Goal: Task Accomplishment & Management: Use online tool/utility

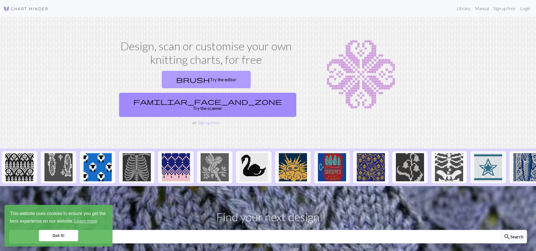
click at [165, 79] on link "brush Try the editor" at bounding box center [206, 79] width 89 height 17
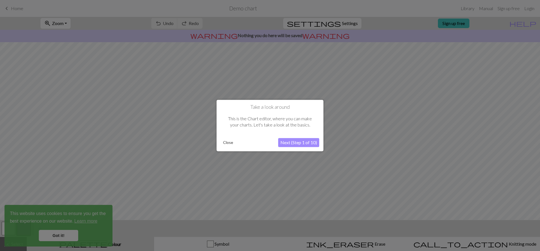
click at [225, 140] on button "Close" at bounding box center [228, 142] width 15 height 8
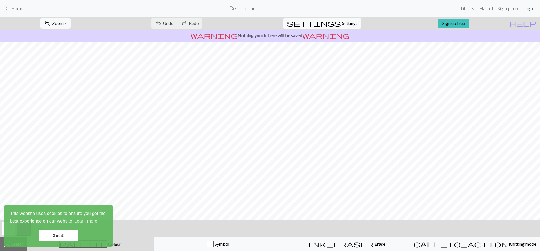
click at [528, 10] on link "Login" at bounding box center [529, 8] width 15 height 11
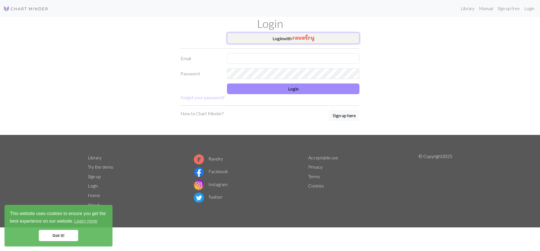
click at [301, 37] on img "button" at bounding box center [303, 38] width 22 height 7
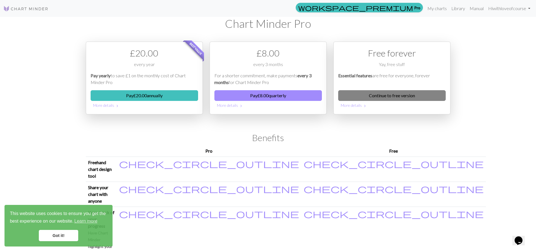
click at [353, 91] on link "Continue to free version" at bounding box center [391, 95] width 107 height 11
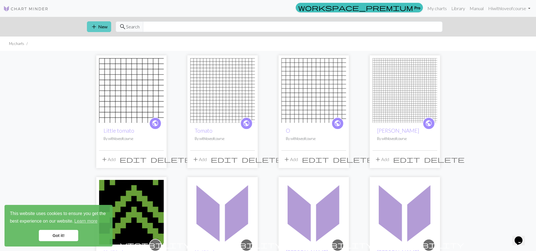
click at [102, 23] on button "add New" at bounding box center [99, 26] width 24 height 11
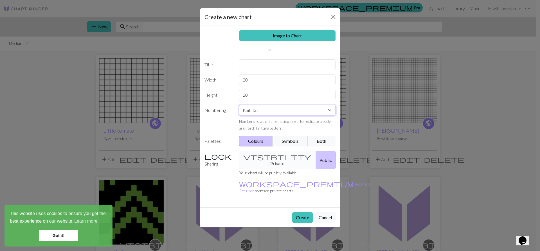
click at [331, 110] on select "Knit flat Knit in the round Lace knitting Cross stitch" at bounding box center [287, 110] width 97 height 11
select select "round"
click at [239, 105] on select "Knit flat Knit in the round Lace knitting Cross stitch" at bounding box center [287, 110] width 97 height 11
click at [322, 142] on button "Both" at bounding box center [322, 141] width 28 height 11
click at [300, 212] on button "Create" at bounding box center [302, 217] width 21 height 11
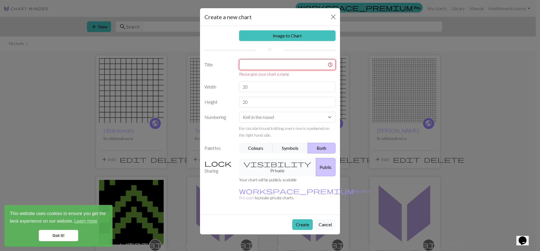
click at [279, 63] on input "text" at bounding box center [287, 64] width 97 height 11
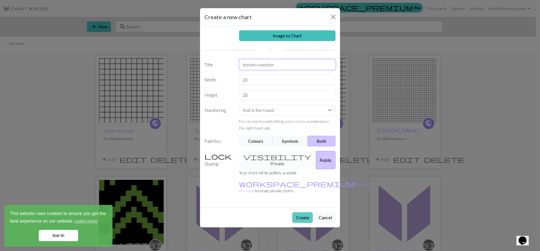
type input "tomato sweater"
click at [307, 212] on button "Create" at bounding box center [302, 217] width 21 height 11
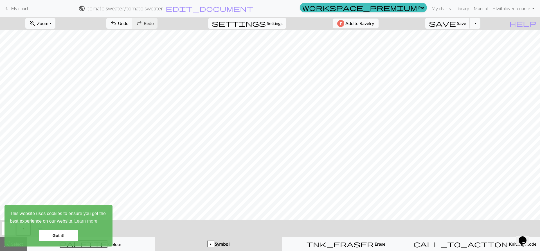
click at [267, 21] on span "Settings" at bounding box center [275, 23] width 16 height 7
select select "aran"
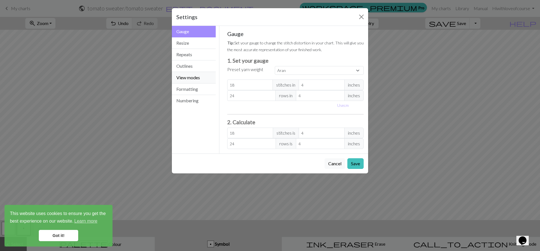
click at [186, 80] on button "View modes" at bounding box center [194, 78] width 44 height 12
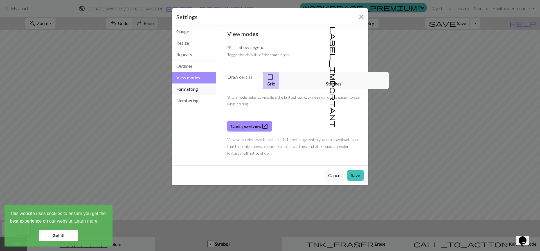
click at [182, 91] on button "Formatting" at bounding box center [194, 90] width 44 height 12
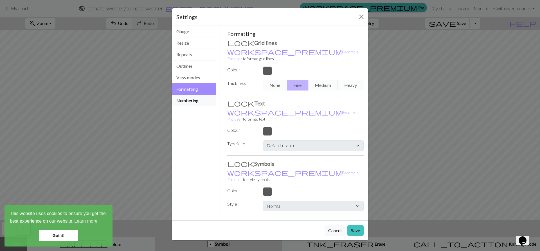
click at [190, 100] on button "Numbering" at bounding box center [194, 100] width 44 height 11
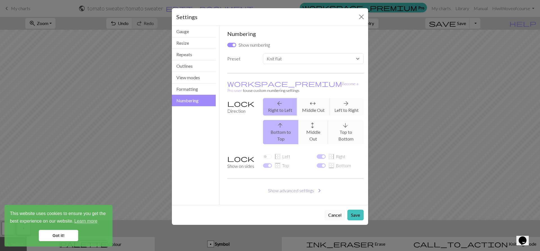
click at [288, 185] on button "Show advanced settings chevron_right" at bounding box center [295, 190] width 137 height 11
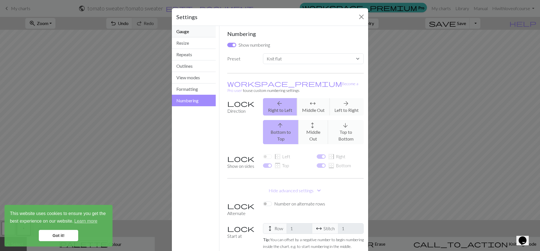
click at [183, 29] on button "Gauge" at bounding box center [194, 32] width 44 height 12
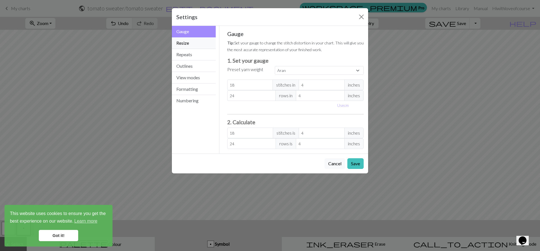
click at [193, 40] on button "Resize" at bounding box center [194, 43] width 44 height 12
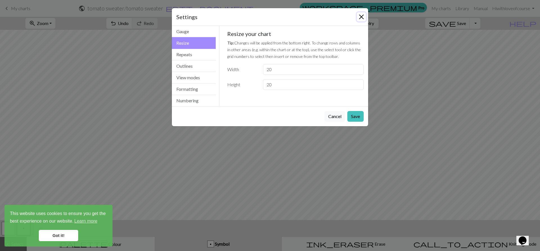
click at [362, 19] on button "Close" at bounding box center [361, 16] width 9 height 9
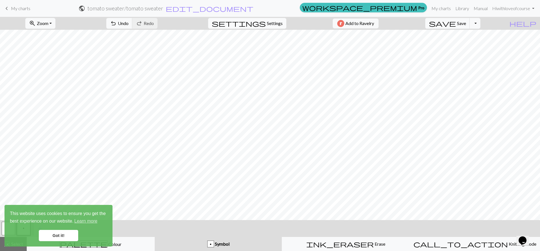
click at [272, 26] on span "Settings" at bounding box center [275, 23] width 16 height 7
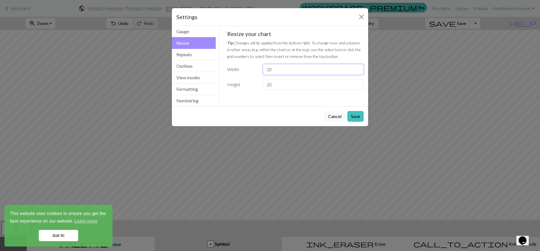
drag, startPoint x: 276, startPoint y: 71, endPoint x: 247, endPoint y: 70, distance: 29.5
click at [247, 70] on div "Width 20" at bounding box center [295, 69] width 143 height 11
type input "148"
click at [352, 113] on button "Save" at bounding box center [355, 116] width 16 height 11
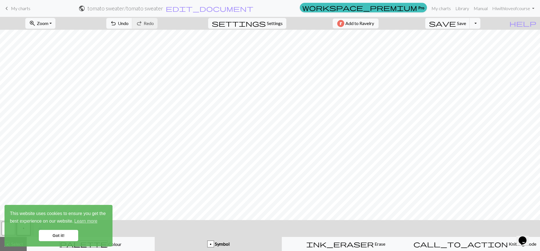
click at [52, 238] on link "Got it!" at bounding box center [58, 235] width 39 height 11
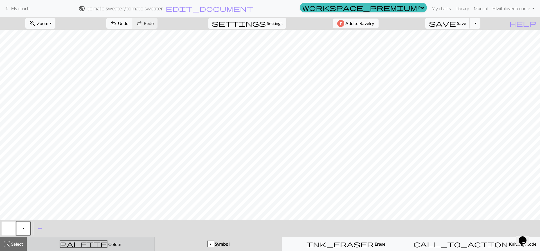
click at [116, 248] on button "palette Colour Colour" at bounding box center [91, 244] width 128 height 14
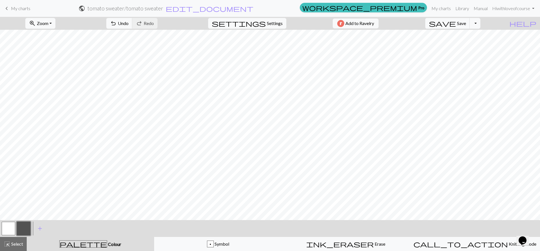
click at [6, 230] on button "button" at bounding box center [8, 228] width 13 height 13
click at [11, 228] on button "button" at bounding box center [8, 228] width 13 height 13
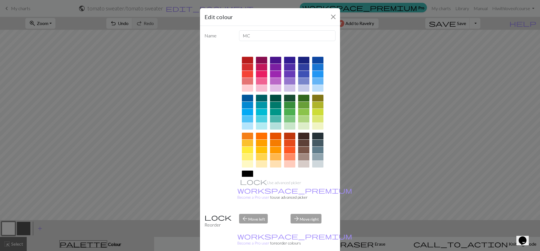
click at [286, 99] on div at bounding box center [289, 98] width 11 height 7
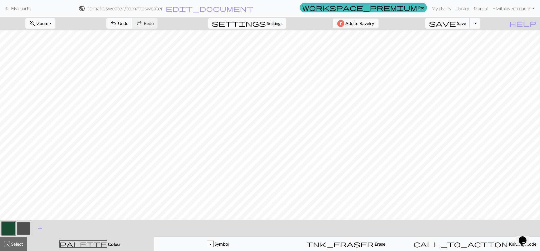
click at [8, 230] on button "button" at bounding box center [8, 228] width 13 height 13
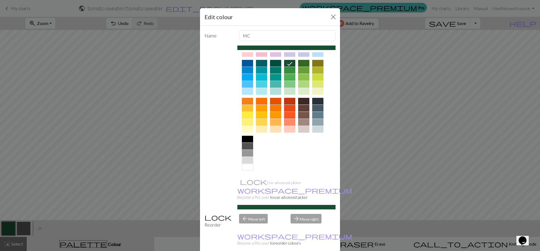
scroll to position [35, 0]
click at [302, 129] on div at bounding box center [303, 129] width 11 height 7
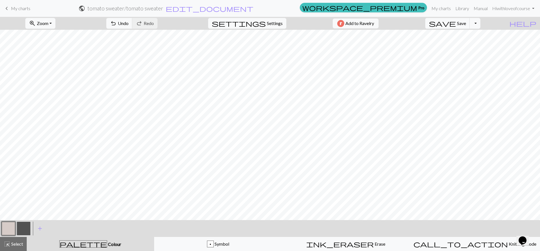
click at [24, 229] on button "button" at bounding box center [23, 228] width 13 height 13
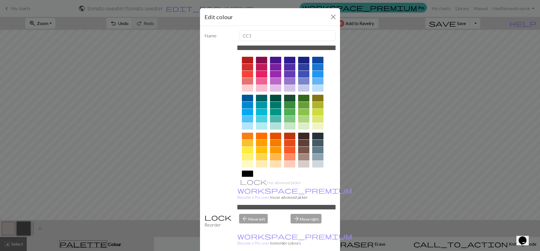
click at [290, 98] on div at bounding box center [289, 98] width 11 height 7
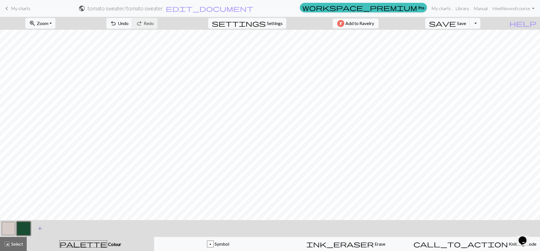
click at [39, 227] on span "add" at bounding box center [40, 229] width 7 height 8
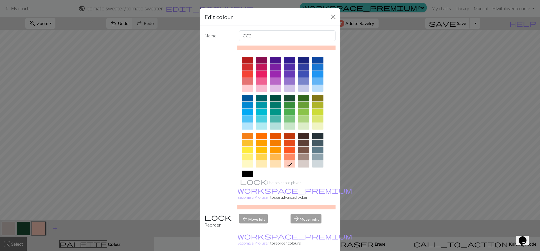
click at [245, 57] on div at bounding box center [247, 60] width 11 height 7
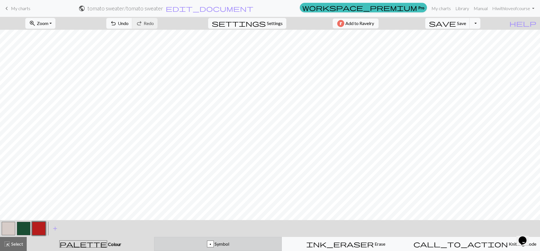
click at [211, 242] on div "p" at bounding box center [210, 244] width 6 height 7
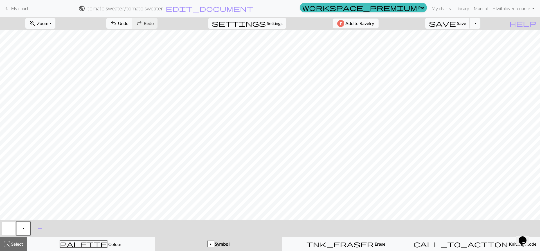
click at [26, 230] on button "p" at bounding box center [23, 228] width 13 height 13
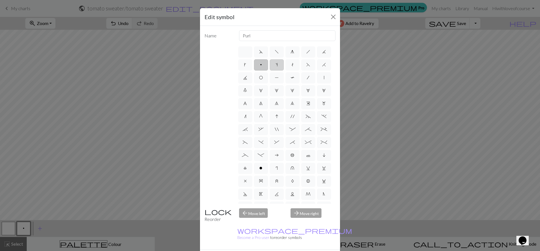
click at [284, 67] on label "s" at bounding box center [277, 64] width 14 height 11
click at [279, 65] on input "s" at bounding box center [278, 63] width 4 height 4
radio input "true"
type input "increase one left leaning"
drag, startPoint x: 303, startPoint y: 246, endPoint x: 295, endPoint y: 247, distance: 8.3
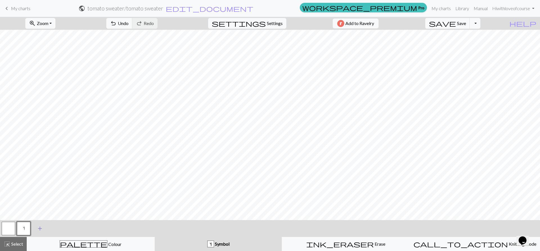
click at [42, 230] on span "add" at bounding box center [40, 229] width 7 height 8
click at [40, 230] on button "button" at bounding box center [38, 228] width 13 height 13
click at [34, 228] on button "button" at bounding box center [38, 228] width 13 height 13
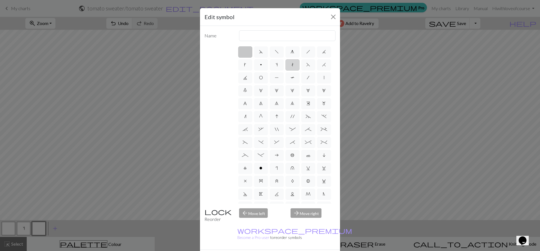
click at [294, 65] on span "t" at bounding box center [292, 64] width 2 height 4
click at [295, 65] on input "t" at bounding box center [293, 63] width 4 height 4
radio input "true"
type input "ktbl"
click at [252, 67] on label "k" at bounding box center [245, 64] width 14 height 11
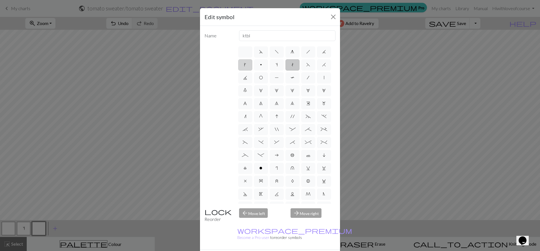
click at [248, 65] on input "k" at bounding box center [246, 63] width 4 height 4
radio input "true"
type input "right leaning increase"
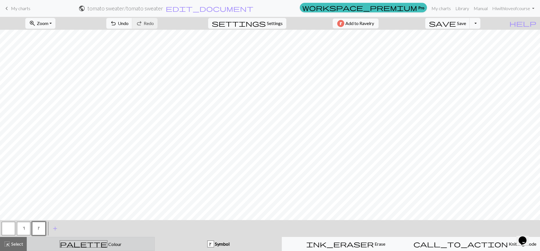
click at [107, 242] on span "Colour" at bounding box center [114, 244] width 14 height 5
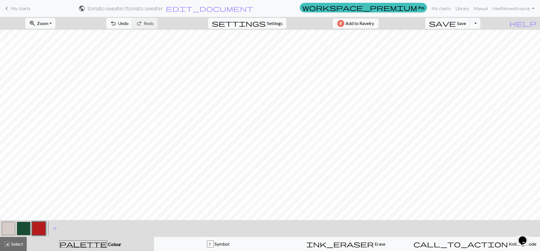
click at [18, 227] on button "button" at bounding box center [23, 228] width 13 height 13
drag, startPoint x: 42, startPoint y: 216, endPoint x: 148, endPoint y: 26, distance: 217.5
click at [129, 25] on span "Undo" at bounding box center [123, 23] width 11 height 5
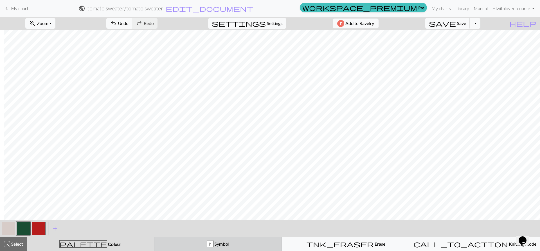
click at [221, 241] on div "k Symbol" at bounding box center [218, 244] width 121 height 7
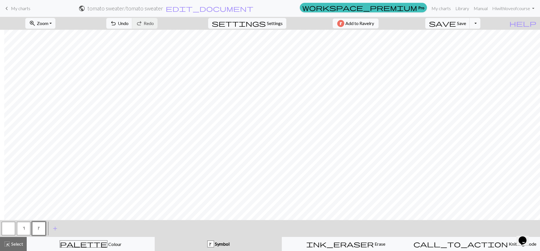
click at [43, 225] on button "k" at bounding box center [38, 228] width 13 height 13
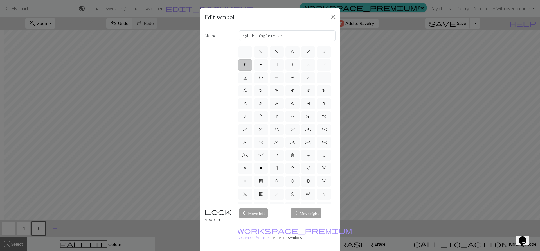
click at [40, 196] on div "Edit symbol Name right leaning increase d f g h j k p s t F H J O P T / | 0 1 2…" at bounding box center [270, 125] width 540 height 251
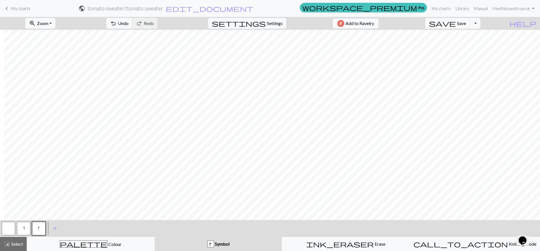
click at [21, 231] on button "s" at bounding box center [23, 228] width 13 height 13
drag, startPoint x: 43, startPoint y: 226, endPoint x: 50, endPoint y: 224, distance: 7.6
click at [44, 227] on button "k" at bounding box center [38, 228] width 13 height 13
click at [22, 224] on button "s" at bounding box center [23, 228] width 13 height 13
click at [274, 24] on span "Settings" at bounding box center [275, 23] width 16 height 7
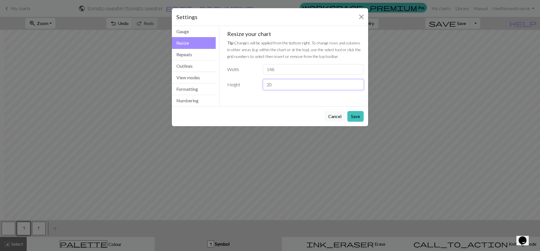
drag, startPoint x: 275, startPoint y: 88, endPoint x: 248, endPoint y: 85, distance: 27.1
click at [248, 85] on div "Height 20" at bounding box center [295, 84] width 143 height 11
type input "108"
click at [360, 116] on button "Save" at bounding box center [355, 116] width 16 height 11
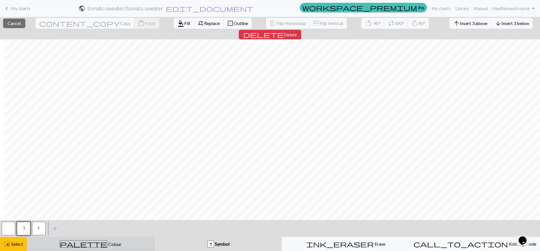
click at [61, 244] on div "palette Colour Colour" at bounding box center [90, 243] width 121 height 7
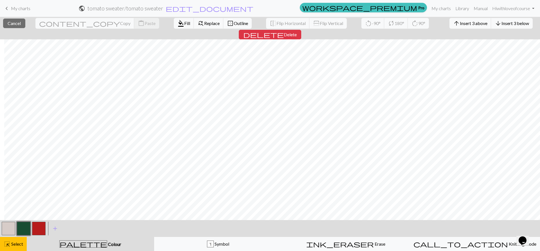
click at [13, 228] on button "button" at bounding box center [8, 228] width 13 height 13
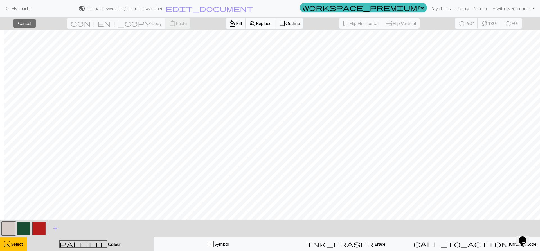
click at [256, 21] on span "Replace" at bounding box center [263, 23] width 15 height 5
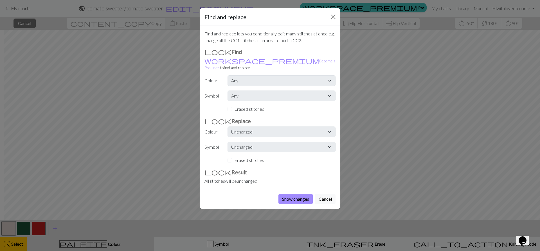
click at [340, 14] on div "Find and replace Find and replace lets you conditionally edit many stitches at …" at bounding box center [270, 125] width 540 height 251
click at [329, 16] on button "Close" at bounding box center [333, 16] width 9 height 9
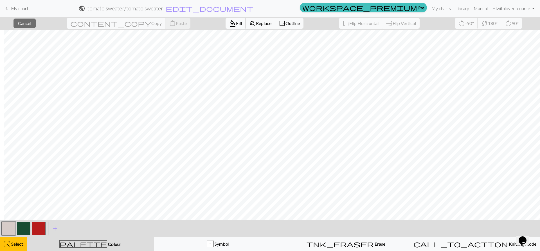
click at [229, 23] on span "format_color_fill" at bounding box center [232, 23] width 7 height 8
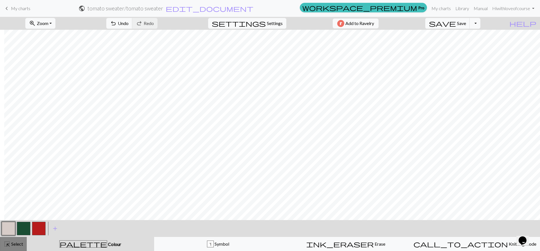
click at [11, 245] on span "Select" at bounding box center [16, 243] width 13 height 5
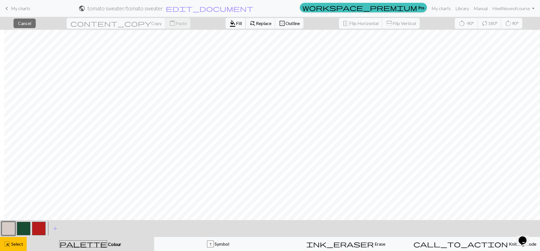
click at [229, 27] on span "format_color_fill" at bounding box center [232, 23] width 7 height 8
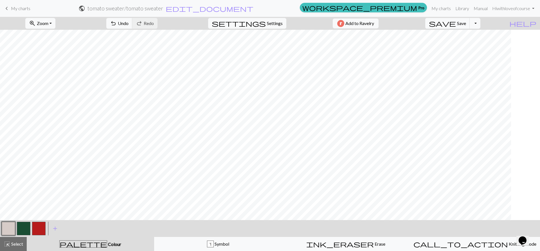
scroll to position [0, 125]
click at [18, 242] on span "Select" at bounding box center [16, 243] width 13 height 5
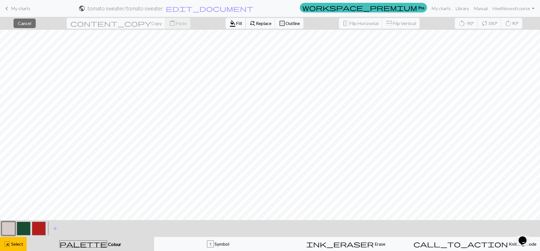
click at [236, 25] on span "Fill" at bounding box center [239, 23] width 6 height 5
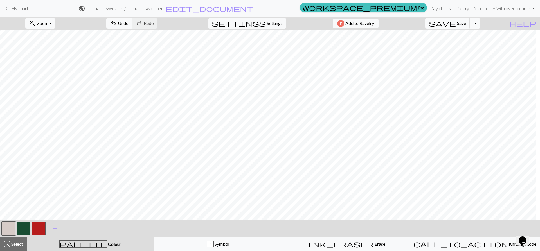
scroll to position [0, 0]
drag, startPoint x: 3, startPoint y: 238, endPoint x: 4, endPoint y: 242, distance: 4.3
click at [4, 241] on button "highlight_alt Select Select" at bounding box center [13, 244] width 27 height 14
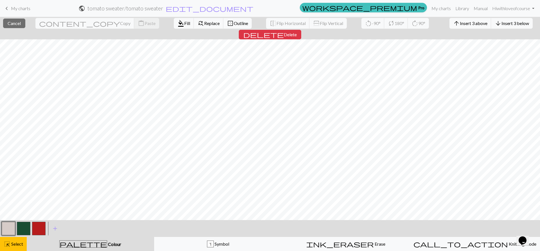
click at [11, 232] on button "button" at bounding box center [8, 228] width 13 height 13
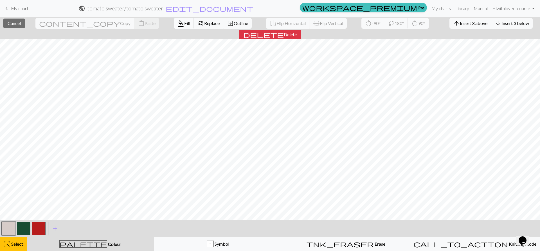
click at [174, 26] on button "format_color_fill Fill" at bounding box center [184, 23] width 20 height 11
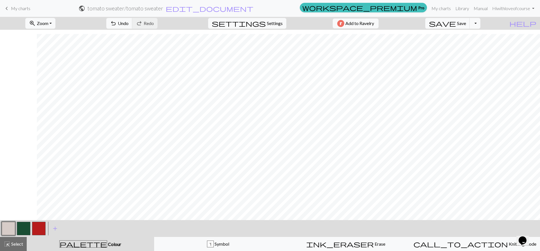
scroll to position [447, 603]
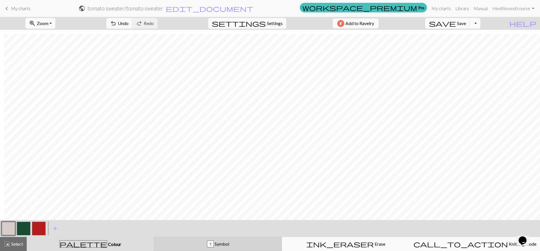
click at [247, 247] on div "s Symbol" at bounding box center [218, 244] width 121 height 7
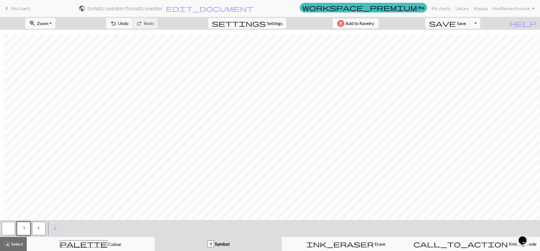
click at [23, 228] on span "s" at bounding box center [24, 228] width 2 height 4
click at [40, 229] on span "k" at bounding box center [39, 228] width 2 height 4
click at [24, 230] on span "s" at bounding box center [24, 228] width 2 height 4
click at [38, 229] on span "k" at bounding box center [39, 228] width 2 height 4
click at [280, 27] on button "settings Settings" at bounding box center [247, 23] width 78 height 11
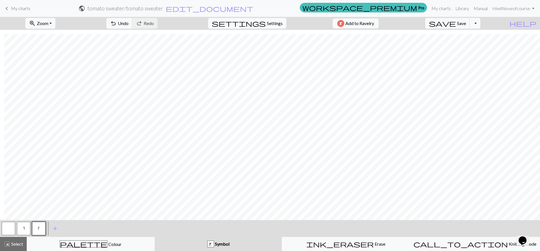
select select "aran"
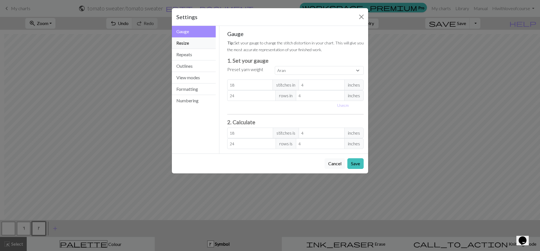
click at [188, 43] on button "Resize" at bounding box center [194, 43] width 44 height 12
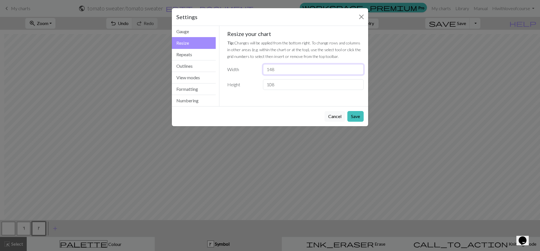
drag, startPoint x: 281, startPoint y: 69, endPoint x: 242, endPoint y: 67, distance: 39.5
click at [242, 67] on div "Width 148" at bounding box center [295, 69] width 143 height 11
type input "50"
drag, startPoint x: 280, startPoint y: 84, endPoint x: 246, endPoint y: 82, distance: 34.1
click at [246, 82] on div "Height 108" at bounding box center [295, 84] width 143 height 11
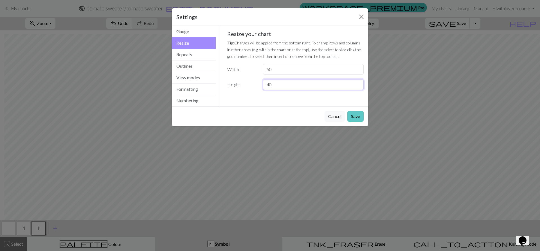
type input "40"
drag, startPoint x: 356, startPoint y: 120, endPoint x: 360, endPoint y: 122, distance: 4.4
click at [356, 120] on button "Save" at bounding box center [355, 116] width 16 height 11
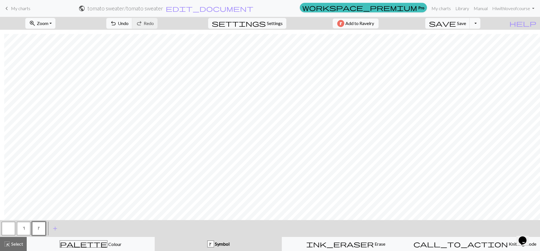
drag, startPoint x: 55, startPoint y: 19, endPoint x: 55, endPoint y: 28, distance: 8.7
click at [55, 24] on button "zoom_in Zoom Zoom" at bounding box center [40, 23] width 30 height 11
click at [49, 37] on button "Fit all" at bounding box center [48, 35] width 44 height 9
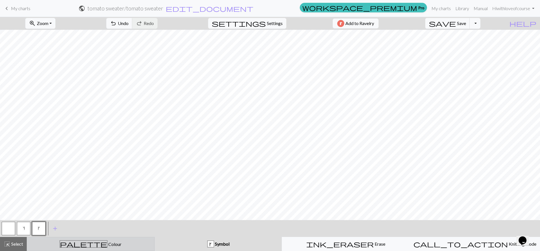
click at [92, 240] on button "palette Colour Colour" at bounding box center [91, 244] width 128 height 14
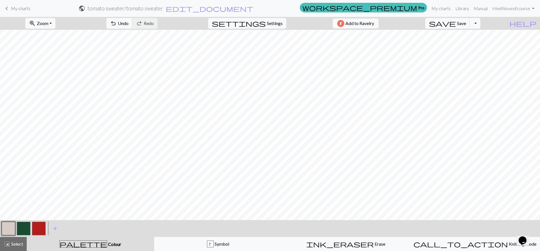
click at [22, 229] on button "button" at bounding box center [23, 228] width 13 height 13
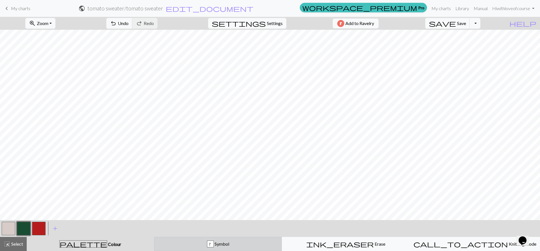
drag, startPoint x: 209, startPoint y: 240, endPoint x: 202, endPoint y: 244, distance: 8.3
click at [210, 241] on button "k Symbol" at bounding box center [218, 244] width 128 height 14
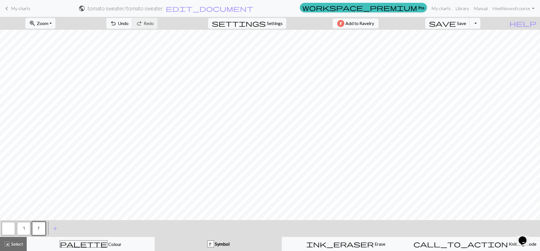
click at [8, 229] on button "button" at bounding box center [8, 228] width 13 height 13
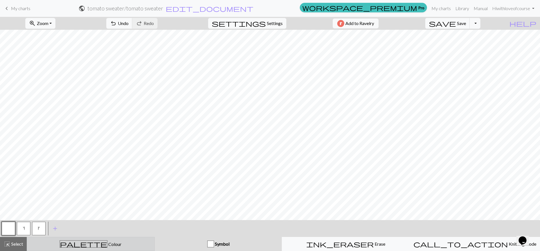
click at [127, 246] on div "palette Colour Colour" at bounding box center [90, 243] width 121 height 7
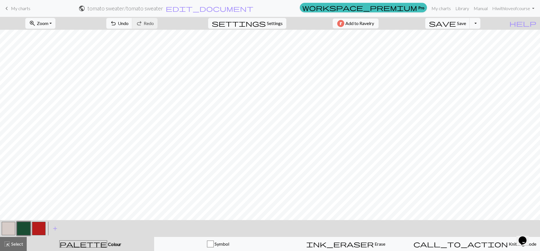
click at [42, 231] on button "button" at bounding box center [38, 228] width 13 height 13
click at [9, 226] on button "button" at bounding box center [8, 228] width 13 height 13
drag, startPoint x: 44, startPoint y: 231, endPoint x: 63, endPoint y: 221, distance: 21.9
click at [45, 229] on button "button" at bounding box center [38, 228] width 13 height 13
click at [10, 226] on button "button" at bounding box center [8, 228] width 13 height 13
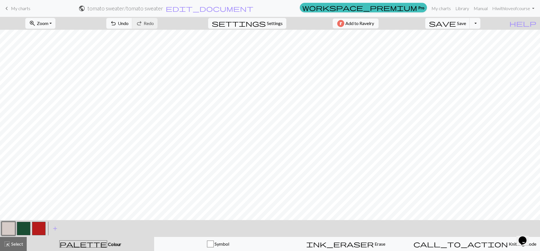
click at [41, 231] on button "button" at bounding box center [38, 228] width 13 height 13
click at [5, 226] on button "button" at bounding box center [8, 228] width 13 height 13
click at [36, 224] on button "button" at bounding box center [38, 228] width 13 height 13
click at [12, 229] on button "button" at bounding box center [8, 228] width 13 height 13
click at [45, 226] on button "button" at bounding box center [38, 228] width 13 height 13
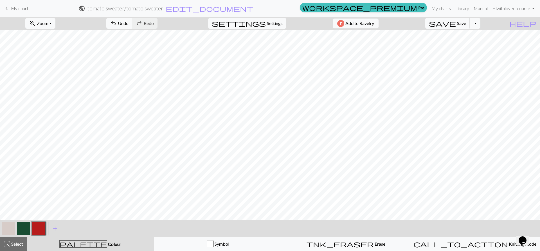
click at [24, 227] on button "button" at bounding box center [23, 228] width 13 height 13
click at [44, 229] on button "button" at bounding box center [38, 228] width 13 height 13
click at [28, 228] on button "button" at bounding box center [23, 228] width 13 height 13
drag, startPoint x: 4, startPoint y: 228, endPoint x: 10, endPoint y: 228, distance: 6.2
click at [6, 228] on button "button" at bounding box center [8, 228] width 13 height 13
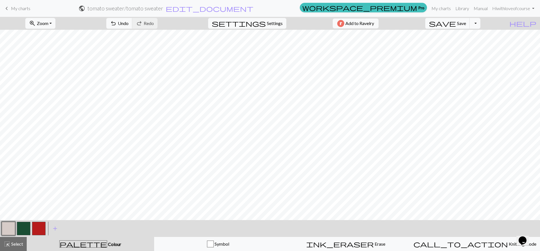
click at [22, 226] on button "button" at bounding box center [23, 228] width 13 height 13
click at [129, 22] on span "Undo" at bounding box center [123, 23] width 11 height 5
drag, startPoint x: 13, startPoint y: 231, endPoint x: 15, endPoint y: 228, distance: 3.8
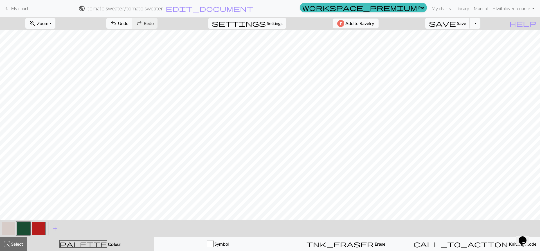
click at [13, 230] on button "button" at bounding box center [8, 228] width 13 height 13
click at [16, 229] on div at bounding box center [8, 228] width 15 height 15
click at [18, 227] on button "button" at bounding box center [23, 228] width 13 height 13
click at [129, 24] on span "Undo" at bounding box center [123, 23] width 11 height 5
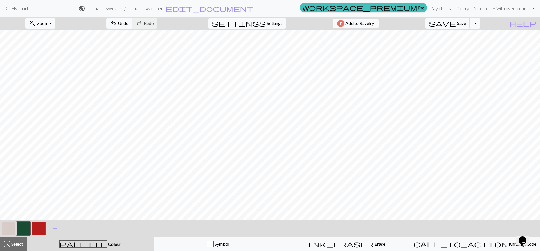
click at [45, 231] on button "button" at bounding box center [38, 228] width 13 height 13
click at [12, 230] on button "button" at bounding box center [8, 228] width 13 height 13
click at [42, 230] on button "button" at bounding box center [38, 228] width 13 height 13
click at [129, 22] on span "Undo" at bounding box center [123, 23] width 11 height 5
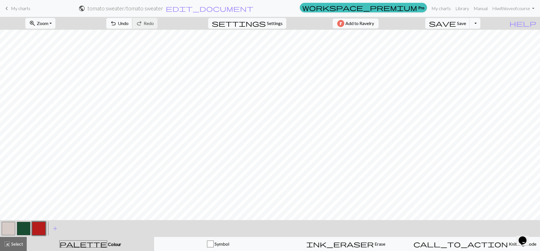
click at [129, 25] on span "Undo" at bounding box center [123, 23] width 11 height 5
drag, startPoint x: 2, startPoint y: 228, endPoint x: 5, endPoint y: 228, distance: 3.4
click at [5, 228] on div at bounding box center [8, 228] width 15 height 15
click at [8, 228] on button "button" at bounding box center [8, 228] width 13 height 13
click at [39, 231] on button "button" at bounding box center [38, 228] width 13 height 13
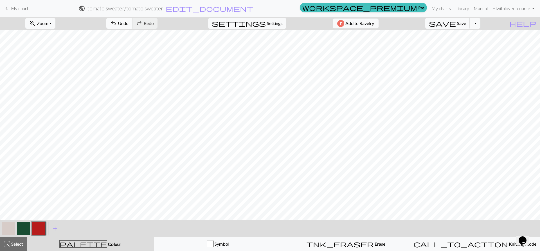
click at [132, 18] on button "undo Undo Undo" at bounding box center [119, 23] width 26 height 11
drag, startPoint x: 149, startPoint y: 23, endPoint x: 153, endPoint y: 23, distance: 3.7
click at [129, 23] on span "Undo" at bounding box center [123, 23] width 11 height 5
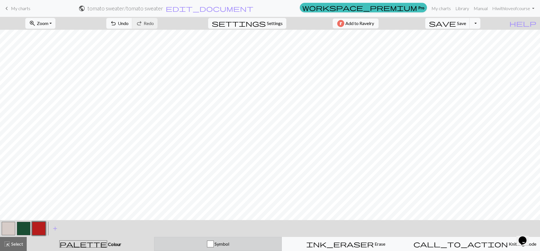
click at [220, 244] on span "Symbol" at bounding box center [221, 243] width 15 height 5
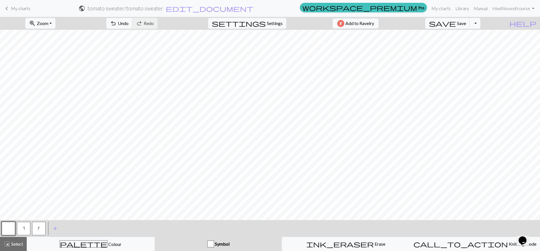
drag, startPoint x: 44, startPoint y: 227, endPoint x: 41, endPoint y: 229, distance: 3.8
click at [44, 228] on button "k" at bounding box center [38, 228] width 13 height 13
click at [24, 230] on span "s" at bounding box center [24, 228] width 2 height 4
click at [11, 227] on button "button" at bounding box center [8, 228] width 13 height 13
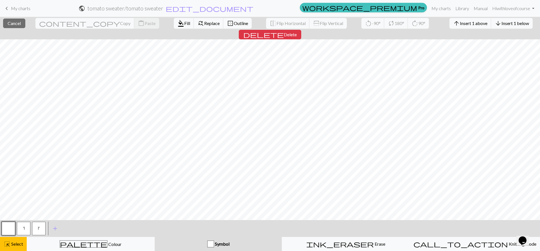
click at [12, 227] on button "button" at bounding box center [8, 228] width 13 height 13
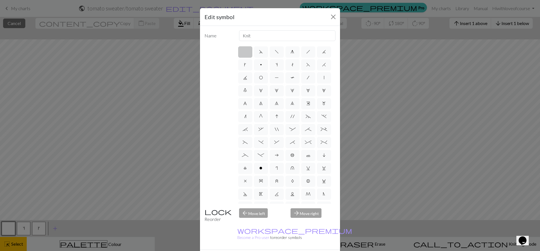
click at [495, 191] on div "Edit symbol Name Knit d f g h j k p s t F H J O P T / | 0 1 2 3 4 5 6 7 8 9 e m…" at bounding box center [270, 125] width 540 height 251
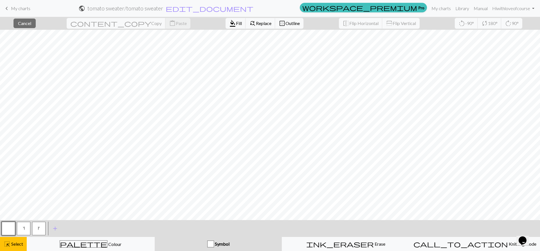
click at [5, 229] on button "button" at bounding box center [8, 228] width 13 height 13
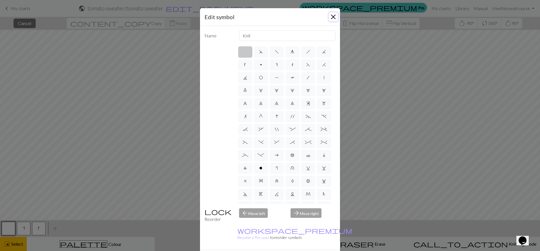
click at [332, 15] on button "Close" at bounding box center [333, 16] width 9 height 9
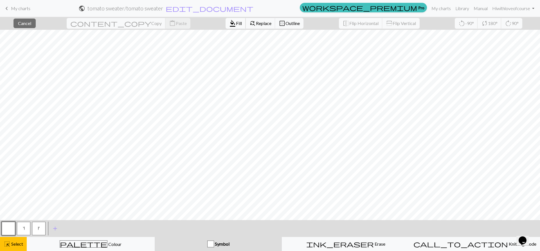
click at [236, 24] on span "Fill" at bounding box center [239, 23] width 6 height 5
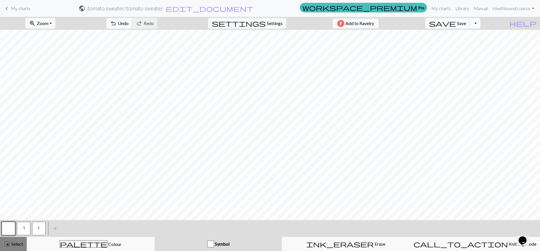
click at [15, 246] on span "Select" at bounding box center [16, 243] width 13 height 5
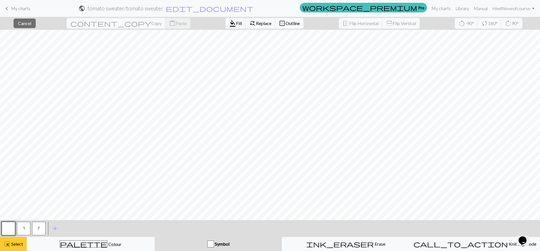
click at [8, 245] on span "highlight_alt" at bounding box center [7, 244] width 7 height 8
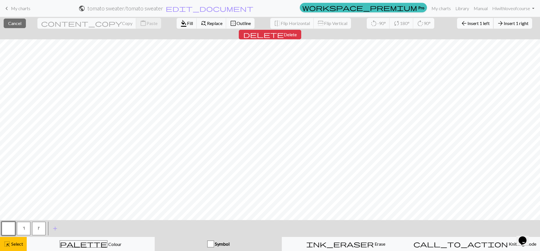
click at [457, 27] on button "arrow_back Insert 1 left" at bounding box center [475, 23] width 37 height 11
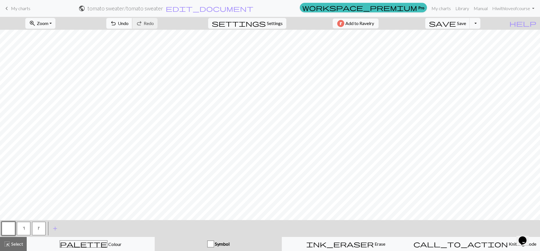
drag, startPoint x: 145, startPoint y: 22, endPoint x: 144, endPoint y: 26, distance: 3.8
click at [129, 22] on span "Undo" at bounding box center [123, 23] width 11 height 5
click at [11, 243] on span "Select" at bounding box center [16, 243] width 13 height 5
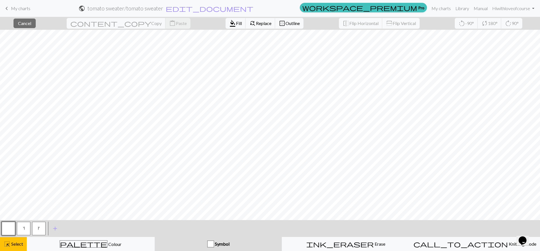
click at [123, 219] on div "close Cancel content_copy Copy content_paste Paste format_color_fill Fill find_…" at bounding box center [270, 134] width 540 height 234
click at [5, 228] on button "button" at bounding box center [8, 228] width 13 height 13
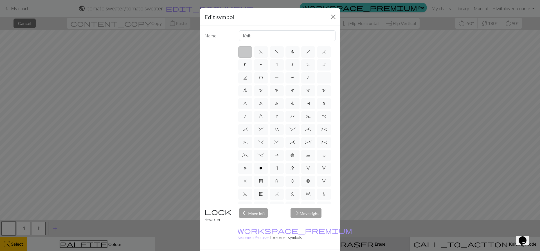
drag, startPoint x: 326, startPoint y: 249, endPoint x: 316, endPoint y: 249, distance: 9.6
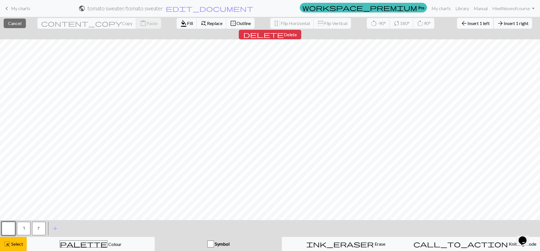
click at [467, 25] on span "Insert 1 left" at bounding box center [478, 23] width 22 height 5
click at [504, 24] on span "Insert 1 right" at bounding box center [516, 23] width 25 height 5
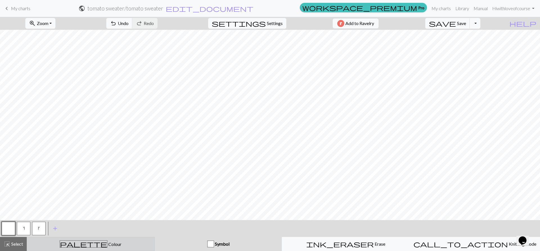
click at [77, 245] on div "palette Colour Colour" at bounding box center [90, 243] width 121 height 7
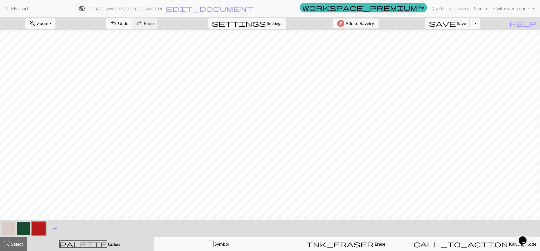
click at [56, 230] on span "add" at bounding box center [55, 229] width 7 height 8
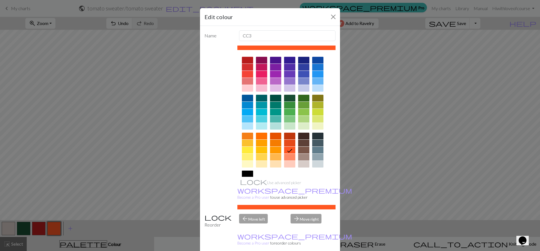
click at [242, 174] on div at bounding box center [247, 174] width 11 height 7
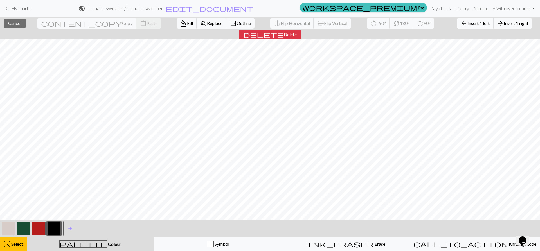
click at [467, 22] on span "Insert 1 left" at bounding box center [478, 23] width 22 height 5
click at [457, 27] on button "arrow_back Insert 1 left" at bounding box center [475, 23] width 37 height 11
click at [504, 25] on span "Insert 1 right" at bounding box center [516, 23] width 25 height 5
click at [504, 22] on span "Insert 1 right" at bounding box center [516, 23] width 25 height 5
click at [504, 21] on span "Insert 1 right" at bounding box center [516, 23] width 25 height 5
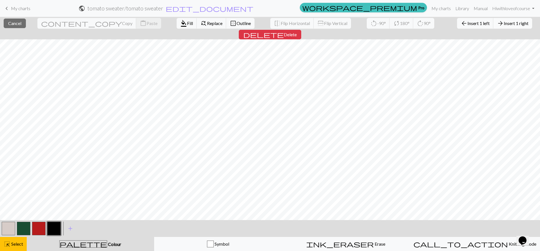
click at [504, 24] on span "Insert 1 right" at bounding box center [516, 23] width 25 height 5
click at [467, 25] on span "Insert 1 left" at bounding box center [478, 23] width 22 height 5
click at [467, 26] on span "Insert 1 left" at bounding box center [478, 23] width 22 height 5
click at [504, 23] on span "Insert 1 right" at bounding box center [516, 23] width 25 height 5
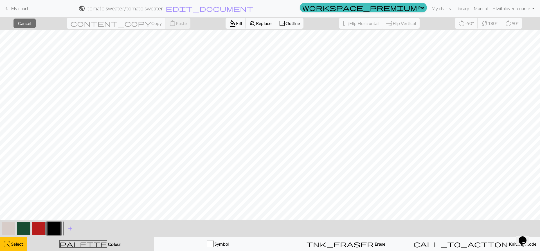
click at [55, 226] on button "button" at bounding box center [53, 228] width 13 height 13
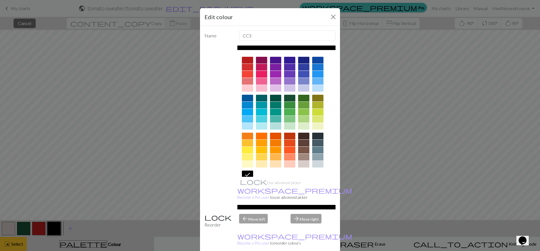
drag, startPoint x: 15, startPoint y: 247, endPoint x: 10, endPoint y: 245, distance: 6.2
click at [15, 247] on div "Edit colour Name CC3 Use advanced picker workspace_premium Become a Pro user to…" at bounding box center [270, 125] width 540 height 251
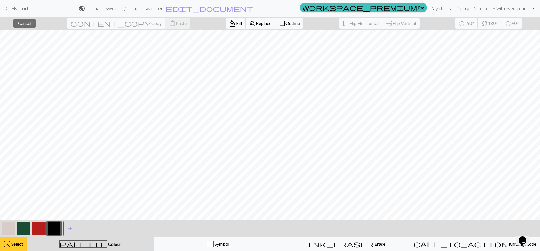
click at [9, 244] on span "highlight_alt" at bounding box center [7, 244] width 7 height 8
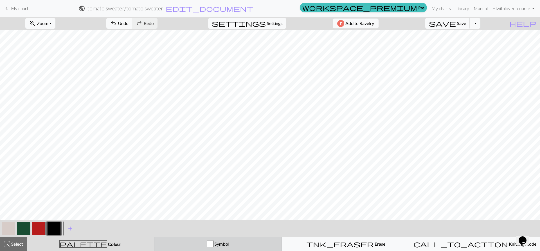
click at [225, 243] on span "Symbol" at bounding box center [221, 243] width 15 height 5
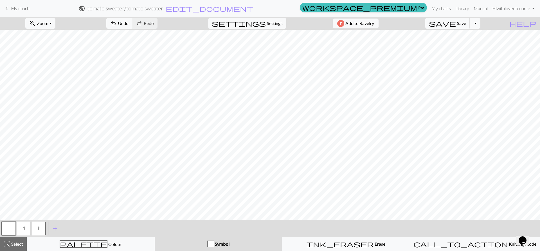
click at [42, 228] on button "k" at bounding box center [38, 228] width 13 height 13
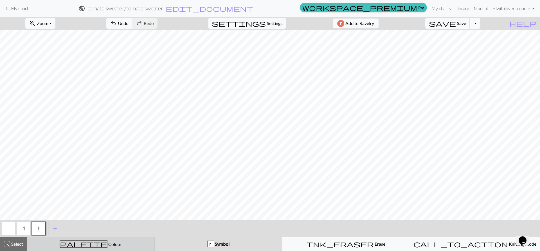
click at [107, 244] on span "Colour" at bounding box center [114, 244] width 14 height 5
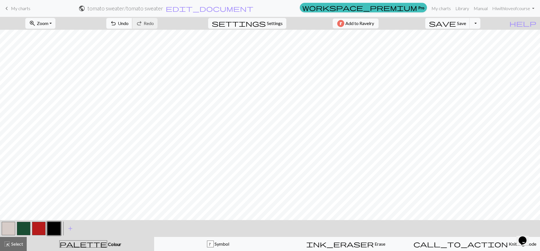
click at [129, 21] on span "Undo" at bounding box center [123, 23] width 11 height 5
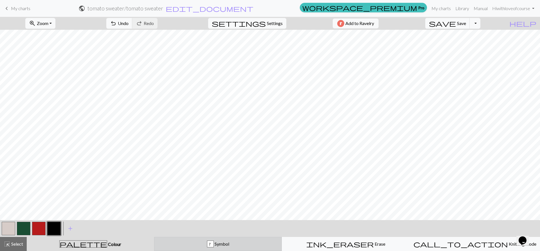
click at [220, 247] on div "k Symbol" at bounding box center [218, 244] width 121 height 7
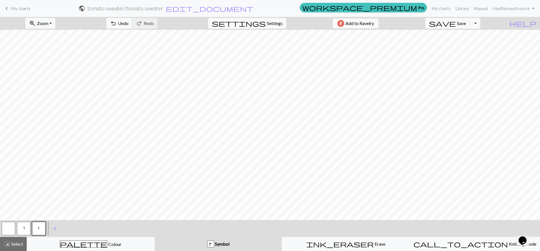
drag, startPoint x: 23, startPoint y: 230, endPoint x: 48, endPoint y: 220, distance: 26.9
click at [23, 230] on span "s" at bounding box center [24, 228] width 2 height 4
click at [11, 246] on span "Select" at bounding box center [16, 243] width 13 height 5
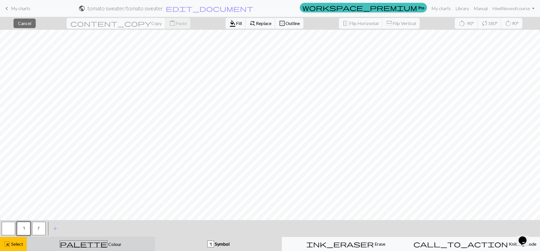
drag, startPoint x: 86, startPoint y: 240, endPoint x: 81, endPoint y: 241, distance: 5.5
click at [86, 240] on button "palette Colour Colour" at bounding box center [91, 244] width 128 height 14
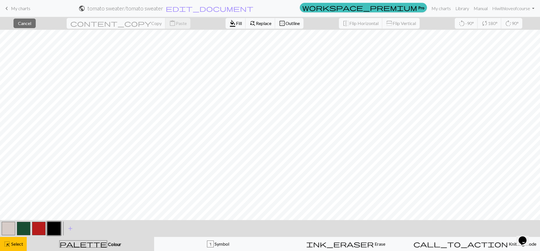
click at [15, 228] on button "button" at bounding box center [8, 228] width 13 height 13
click at [236, 23] on span "Fill" at bounding box center [239, 23] width 6 height 5
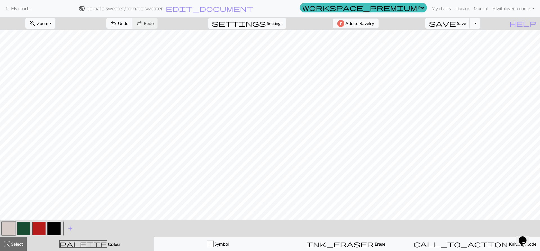
click at [25, 224] on button "button" at bounding box center [23, 228] width 13 height 13
click at [12, 247] on div "highlight_alt Select Select" at bounding box center [13, 244] width 19 height 7
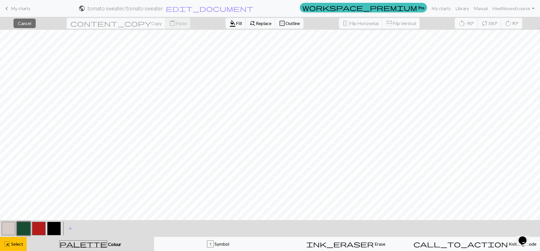
click at [12, 229] on button "button" at bounding box center [8, 228] width 13 height 13
click at [226, 27] on button "format_color_fill Fill" at bounding box center [236, 23] width 20 height 11
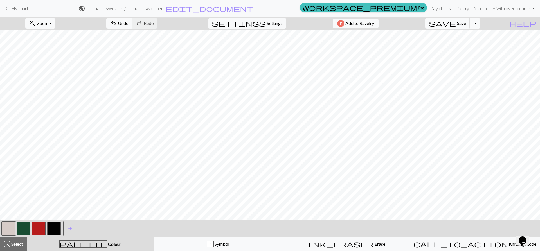
drag, startPoint x: 23, startPoint y: 226, endPoint x: 29, endPoint y: 226, distance: 6.2
click at [23, 226] on button "button" at bounding box center [23, 228] width 13 height 13
click at [117, 23] on span "undo" at bounding box center [113, 23] width 7 height 8
click at [13, 241] on span "Select" at bounding box center [16, 243] width 13 height 5
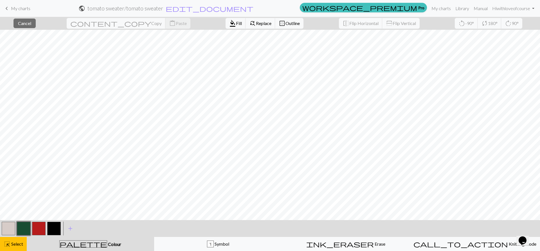
click at [59, 225] on button "button" at bounding box center [53, 228] width 13 height 13
click at [236, 24] on span "Fill" at bounding box center [239, 23] width 6 height 5
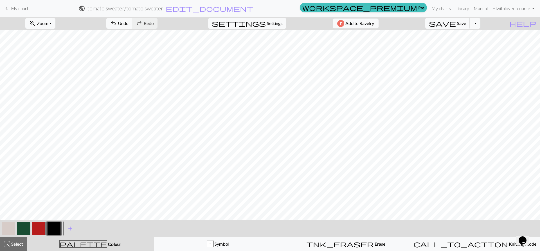
click at [22, 229] on button "button" at bounding box center [23, 228] width 13 height 13
click at [38, 223] on button "button" at bounding box center [38, 228] width 13 height 13
click at [7, 231] on button "button" at bounding box center [8, 228] width 13 height 13
click at [26, 229] on button "button" at bounding box center [23, 228] width 13 height 13
click at [2, 229] on div at bounding box center [8, 228] width 15 height 15
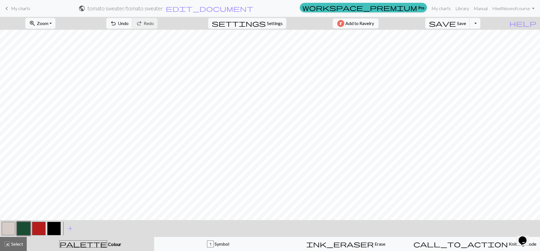
drag, startPoint x: 3, startPoint y: 229, endPoint x: 13, endPoint y: 226, distance: 10.7
click at [4, 228] on button "button" at bounding box center [8, 228] width 13 height 13
click at [37, 225] on button "button" at bounding box center [38, 228] width 13 height 13
click at [9, 224] on button "button" at bounding box center [8, 228] width 13 height 13
drag, startPoint x: 9, startPoint y: 247, endPoint x: 156, endPoint y: 221, distance: 149.0
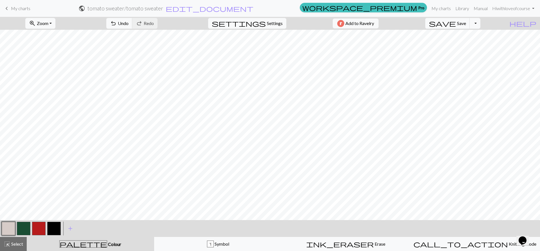
click at [9, 246] on span "highlight_alt" at bounding box center [7, 244] width 7 height 8
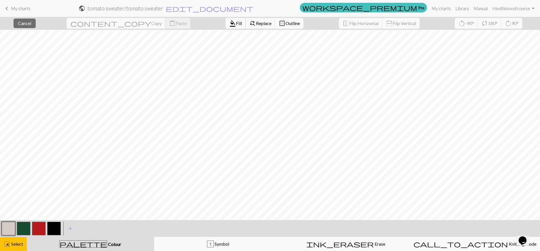
click at [226, 27] on button "format_color_fill Fill" at bounding box center [236, 23] width 20 height 11
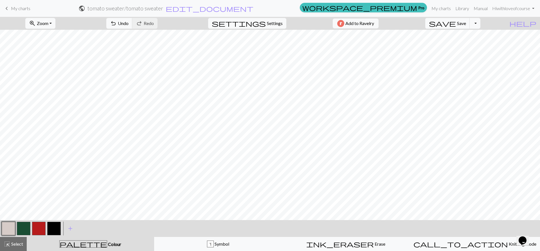
click at [40, 228] on button "button" at bounding box center [38, 228] width 13 height 13
click at [129, 24] on span "Undo" at bounding box center [123, 23] width 11 height 5
drag, startPoint x: 7, startPoint y: 232, endPoint x: 52, endPoint y: 221, distance: 46.1
click at [19, 228] on div at bounding box center [31, 228] width 61 height 15
drag, startPoint x: 7, startPoint y: 229, endPoint x: 33, endPoint y: 221, distance: 27.3
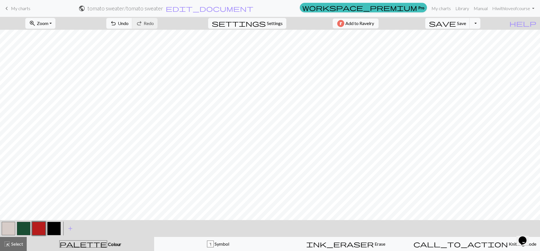
click at [9, 228] on button "button" at bounding box center [8, 228] width 13 height 13
click at [41, 228] on button "button" at bounding box center [38, 228] width 13 height 13
click at [117, 24] on span "undo" at bounding box center [113, 23] width 7 height 8
drag, startPoint x: 10, startPoint y: 228, endPoint x: 33, endPoint y: 221, distance: 24.9
click at [10, 228] on button "button" at bounding box center [8, 228] width 13 height 13
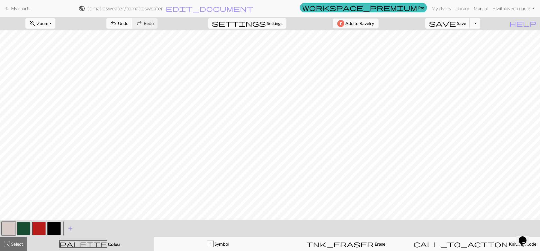
drag, startPoint x: 37, startPoint y: 230, endPoint x: 52, endPoint y: 221, distance: 17.1
click at [39, 229] on button "button" at bounding box center [38, 228] width 13 height 13
drag, startPoint x: 24, startPoint y: 228, endPoint x: 68, endPoint y: 220, distance: 45.0
click at [25, 227] on button "button" at bounding box center [23, 228] width 13 height 13
click at [37, 231] on button "button" at bounding box center [38, 228] width 13 height 13
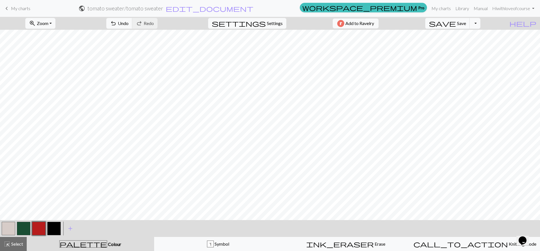
drag, startPoint x: 26, startPoint y: 226, endPoint x: 31, endPoint y: 224, distance: 4.8
click at [27, 225] on button "button" at bounding box center [23, 228] width 13 height 13
click at [35, 226] on button "button" at bounding box center [38, 228] width 13 height 13
drag, startPoint x: 13, startPoint y: 229, endPoint x: 27, endPoint y: 220, distance: 16.3
click at [14, 228] on button "button" at bounding box center [8, 228] width 13 height 13
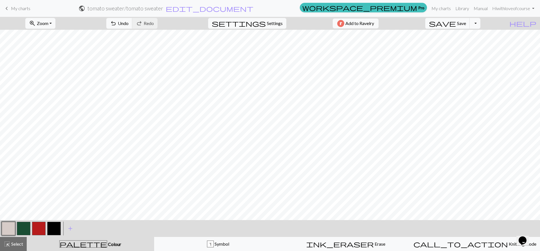
drag, startPoint x: 37, startPoint y: 231, endPoint x: 58, endPoint y: 220, distance: 23.5
click at [37, 231] on button "button" at bounding box center [38, 228] width 13 height 13
drag, startPoint x: 23, startPoint y: 231, endPoint x: 28, endPoint y: 230, distance: 4.9
click at [24, 231] on button "button" at bounding box center [23, 228] width 13 height 13
click at [14, 248] on button "highlight_alt Select Select" at bounding box center [13, 244] width 27 height 14
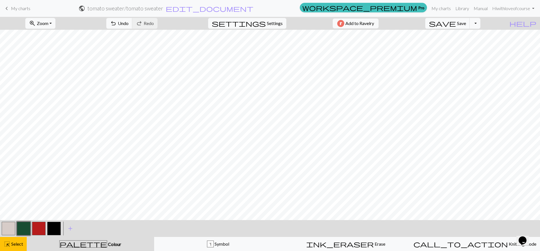
click at [6, 228] on button "button" at bounding box center [8, 228] width 13 height 13
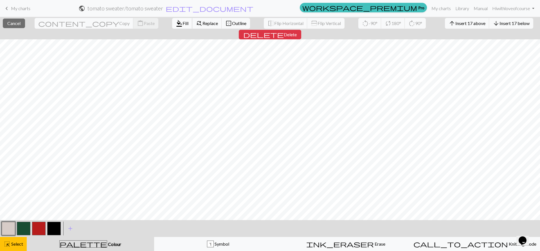
drag, startPoint x: 112, startPoint y: 17, endPoint x: 124, endPoint y: 20, distance: 12.1
click at [168, 17] on div "format_color_fill Fill find_replace Replace border_outer Outline" at bounding box center [211, 23] width 86 height 13
click at [183, 26] on span "Fill" at bounding box center [186, 23] width 6 height 5
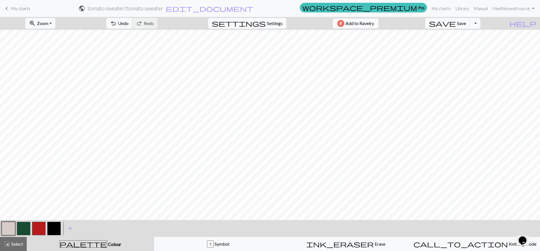
drag, startPoint x: 24, startPoint y: 226, endPoint x: 40, endPoint y: 221, distance: 16.3
click at [24, 226] on button "button" at bounding box center [23, 228] width 13 height 13
drag, startPoint x: 142, startPoint y: 24, endPoint x: 146, endPoint y: 28, distance: 5.6
click at [117, 25] on span "undo" at bounding box center [113, 23] width 7 height 8
click at [129, 24] on span "Undo" at bounding box center [123, 23] width 11 height 5
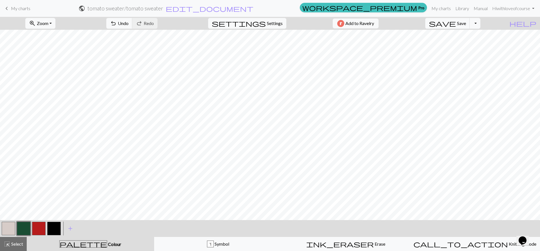
click at [17, 222] on div at bounding box center [31, 228] width 61 height 15
drag, startPoint x: 10, startPoint y: 228, endPoint x: 26, endPoint y: 221, distance: 18.1
click at [10, 228] on button "button" at bounding box center [8, 228] width 13 height 13
drag, startPoint x: 22, startPoint y: 227, endPoint x: 41, endPoint y: 221, distance: 19.3
click at [22, 226] on button "button" at bounding box center [23, 228] width 13 height 13
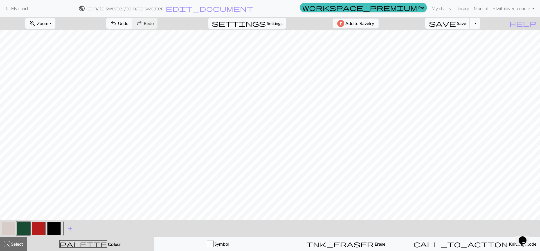
click at [8, 229] on button "button" at bounding box center [8, 228] width 13 height 13
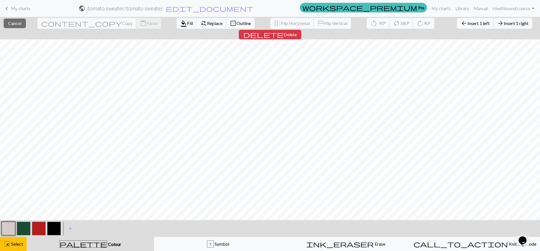
click at [467, 23] on span "Insert 1 left" at bounding box center [478, 23] width 22 height 5
click at [467, 22] on span "Insert 1 left" at bounding box center [478, 23] width 22 height 5
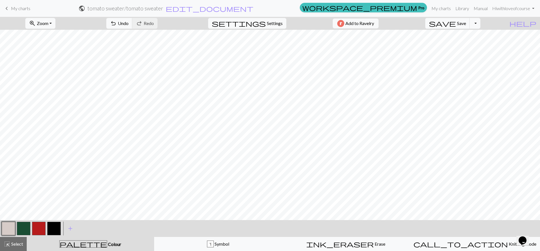
drag, startPoint x: 19, startPoint y: 249, endPoint x: 71, endPoint y: 220, distance: 59.6
click at [18, 249] on button "highlight_alt Select Select" at bounding box center [13, 244] width 27 height 14
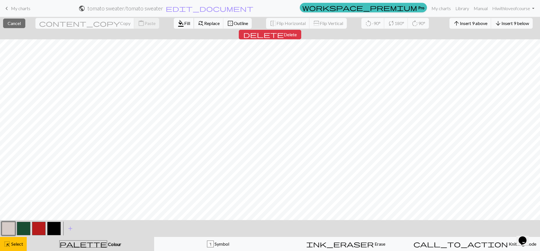
click at [184, 25] on span "Fill" at bounding box center [187, 23] width 6 height 5
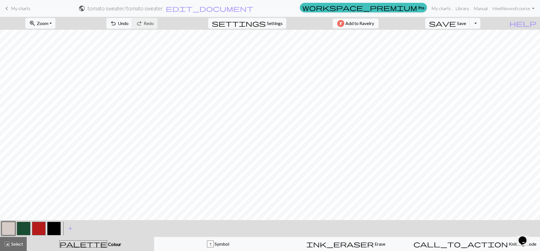
click at [20, 229] on button "button" at bounding box center [23, 228] width 13 height 13
click at [132, 19] on button "undo Undo Undo" at bounding box center [119, 23] width 26 height 11
click at [117, 23] on span "undo" at bounding box center [113, 23] width 7 height 8
click at [129, 22] on span "Undo" at bounding box center [123, 23] width 11 height 5
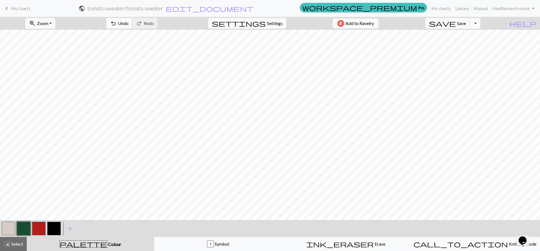
click at [129, 25] on span "Undo" at bounding box center [123, 23] width 11 height 5
click at [117, 24] on span "undo" at bounding box center [113, 23] width 7 height 8
drag, startPoint x: 3, startPoint y: 226, endPoint x: 7, endPoint y: 222, distance: 5.8
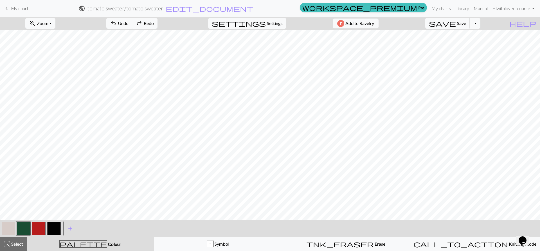
click at [3, 226] on button "button" at bounding box center [8, 228] width 13 height 13
click at [22, 227] on button "button" at bounding box center [23, 228] width 13 height 13
click at [4, 226] on button "button" at bounding box center [8, 228] width 13 height 13
click at [25, 223] on button "button" at bounding box center [23, 228] width 13 height 13
click at [1, 228] on div "< > add Add a colour" at bounding box center [270, 228] width 540 height 17
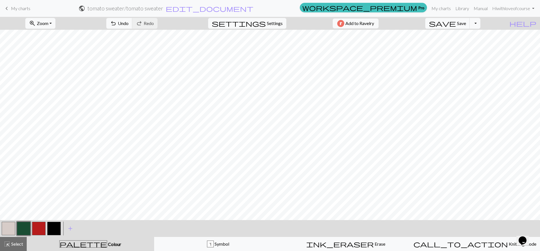
click at [6, 226] on button "button" at bounding box center [8, 228] width 13 height 13
click at [39, 229] on button "button" at bounding box center [38, 228] width 13 height 13
click at [9, 226] on button "button" at bounding box center [8, 228] width 13 height 13
click at [40, 228] on button "button" at bounding box center [38, 228] width 13 height 13
click at [129, 23] on span "Undo" at bounding box center [123, 23] width 11 height 5
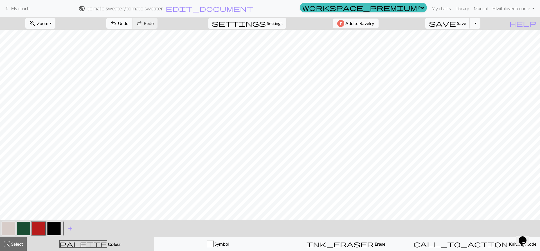
click at [117, 22] on span "undo" at bounding box center [113, 23] width 7 height 8
click at [117, 24] on span "undo" at bounding box center [113, 23] width 7 height 8
drag, startPoint x: 6, startPoint y: 229, endPoint x: 9, endPoint y: 231, distance: 3.8
click at [6, 229] on button "button" at bounding box center [8, 228] width 13 height 13
drag, startPoint x: 35, startPoint y: 228, endPoint x: 41, endPoint y: 220, distance: 9.6
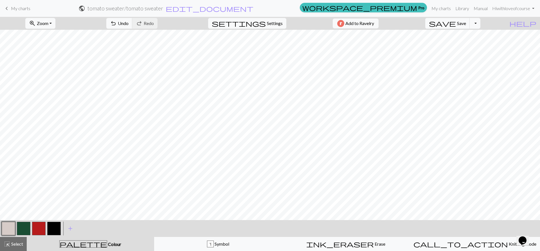
click at [36, 226] on button "button" at bounding box center [38, 228] width 13 height 13
click at [6, 230] on button "button" at bounding box center [8, 228] width 13 height 13
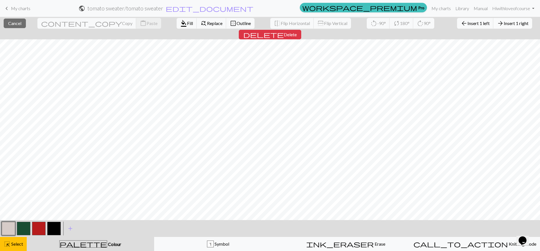
click at [504, 23] on span "Insert 1 right" at bounding box center [516, 23] width 25 height 5
click at [504, 24] on span "Insert 1 right" at bounding box center [516, 23] width 25 height 5
click at [493, 26] on button "arrow_forward Insert 1 right" at bounding box center [512, 23] width 39 height 11
click at [504, 24] on span "Insert 1 right" at bounding box center [516, 23] width 25 height 5
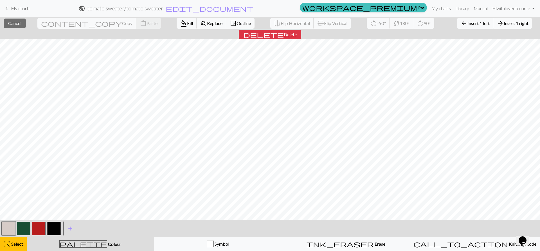
click at [504, 24] on span "Insert 1 right" at bounding box center [516, 23] width 25 height 5
click at [504, 25] on span "Insert 1 right" at bounding box center [516, 23] width 25 height 5
click at [493, 27] on button "arrow_forward Insert 1 right" at bounding box center [512, 23] width 39 height 11
click at [493, 26] on button "arrow_forward Insert 1 right" at bounding box center [512, 23] width 39 height 11
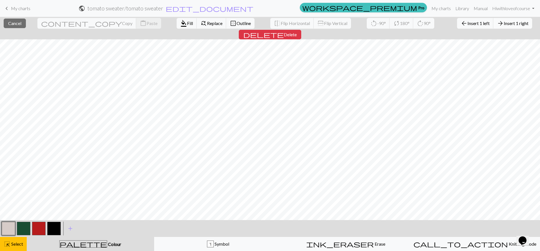
click at [504, 25] on span "Insert 1 right" at bounding box center [516, 23] width 25 height 5
click at [504, 23] on span "Insert 1 right" at bounding box center [516, 23] width 25 height 5
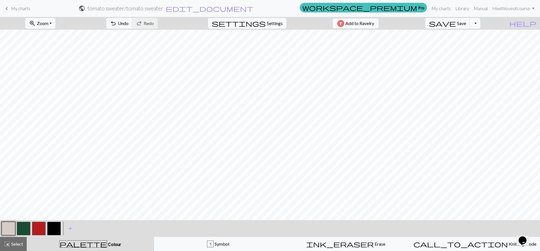
click at [55, 229] on button "button" at bounding box center [53, 228] width 13 height 13
click at [7, 227] on button "button" at bounding box center [8, 228] width 13 height 13
click at [55, 229] on button "button" at bounding box center [53, 228] width 13 height 13
click at [10, 228] on button "button" at bounding box center [8, 228] width 13 height 13
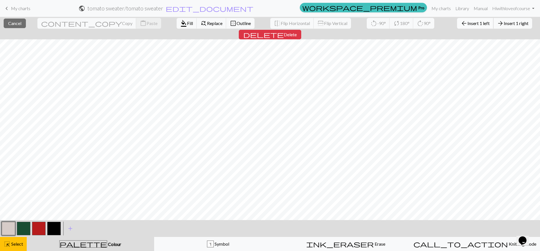
click at [467, 23] on span "Insert 1 left" at bounding box center [478, 23] width 22 height 5
click at [457, 26] on button "arrow_back Insert 1 left" at bounding box center [475, 23] width 37 height 11
click at [467, 22] on span "Insert 1 left" at bounding box center [478, 23] width 22 height 5
click at [467, 24] on span "Insert 1 left" at bounding box center [478, 23] width 22 height 5
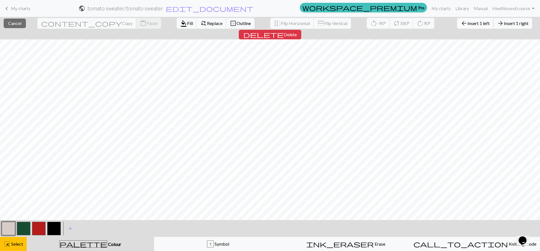
click at [467, 21] on span "Insert 1 left" at bounding box center [478, 23] width 22 height 5
drag, startPoint x: 431, startPoint y: 23, endPoint x: 426, endPoint y: 24, distance: 5.9
click at [467, 24] on span "Insert 1 left" at bounding box center [478, 23] width 22 height 5
click at [467, 22] on span "Insert 1 left" at bounding box center [478, 23] width 22 height 5
click at [467, 24] on span "Insert 1 left" at bounding box center [478, 23] width 22 height 5
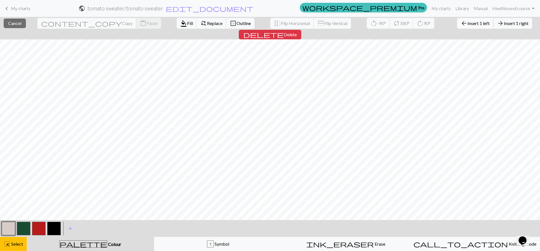
click at [467, 23] on span "Insert 1 left" at bounding box center [478, 23] width 22 height 5
click at [467, 21] on span "Insert 1 left" at bounding box center [478, 23] width 22 height 5
click at [467, 24] on span "Insert 1 left" at bounding box center [478, 23] width 22 height 5
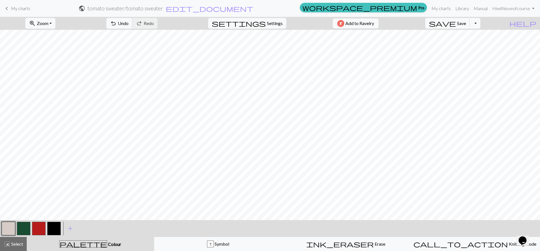
click at [55, 226] on button "button" at bounding box center [53, 228] width 13 height 13
click at [10, 244] on span "highlight_alt" at bounding box center [7, 244] width 7 height 8
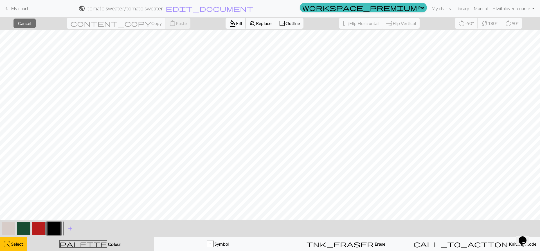
click at [229, 26] on span "format_color_fill" at bounding box center [232, 23] width 7 height 8
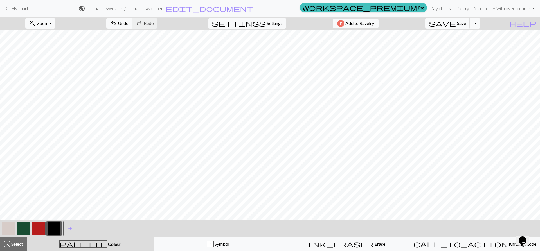
drag, startPoint x: 7, startPoint y: 247, endPoint x: 22, endPoint y: 234, distance: 20.5
click at [8, 246] on span "highlight_alt" at bounding box center [7, 244] width 7 height 8
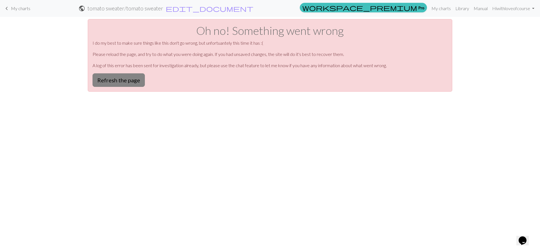
click at [108, 80] on button "Refresh the page" at bounding box center [119, 79] width 52 height 13
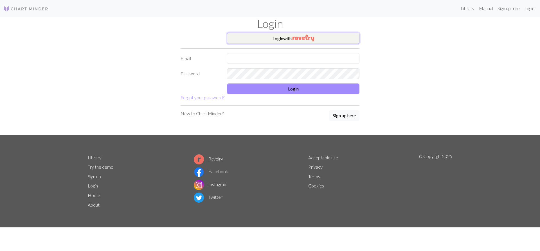
click at [310, 35] on img "button" at bounding box center [303, 38] width 22 height 7
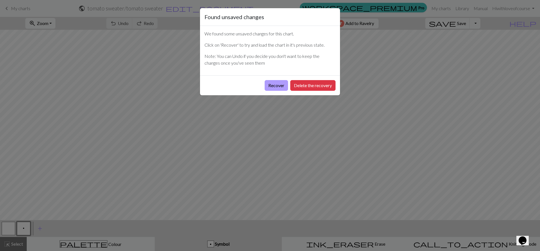
click at [271, 81] on button "Recover" at bounding box center [276, 85] width 23 height 11
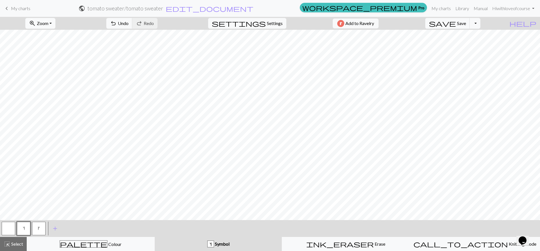
click at [50, 27] on button "zoom_in Zoom Zoom" at bounding box center [40, 23] width 30 height 11
click at [45, 35] on button "Fit all" at bounding box center [48, 35] width 44 height 9
click at [25, 243] on button "highlight_alt Select Select" at bounding box center [13, 244] width 27 height 14
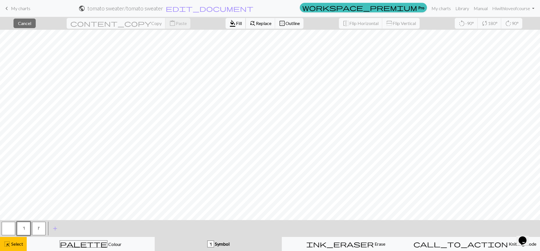
click at [229, 24] on span "format_color_fill" at bounding box center [232, 23] width 7 height 8
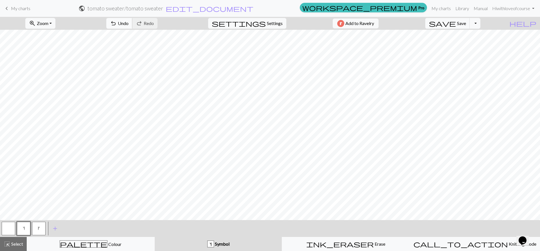
click at [152, 28] on div "undo Undo Undo redo Redo Redo" at bounding box center [132, 23] width 60 height 13
drag, startPoint x: 153, startPoint y: 25, endPoint x: 144, endPoint y: 28, distance: 9.1
click at [129, 25] on span "Undo" at bounding box center [123, 23] width 11 height 5
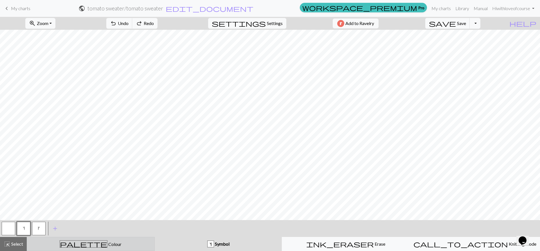
click at [80, 241] on icon "palette" at bounding box center [84, 243] width 48 height 7
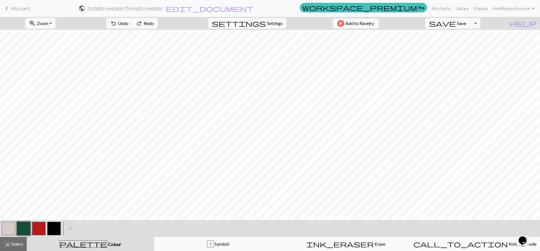
drag, startPoint x: 55, startPoint y: 230, endPoint x: 52, endPoint y: 220, distance: 10.0
click at [55, 229] on button "button" at bounding box center [53, 228] width 13 height 13
click at [107, 246] on span "Colour" at bounding box center [114, 244] width 14 height 5
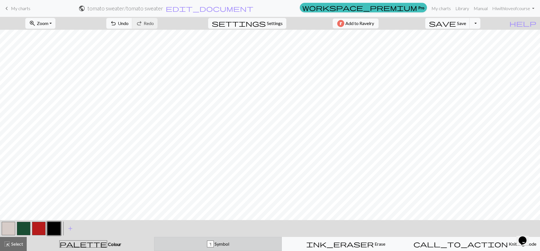
click at [213, 241] on div "s" at bounding box center [210, 244] width 6 height 7
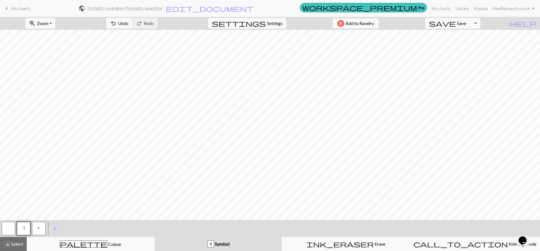
click at [7, 223] on button "button" at bounding box center [8, 228] width 13 height 13
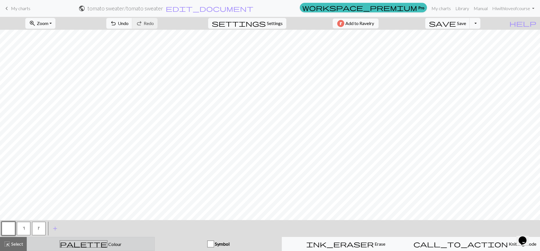
click at [58, 247] on div "palette Colour Colour" at bounding box center [90, 243] width 121 height 7
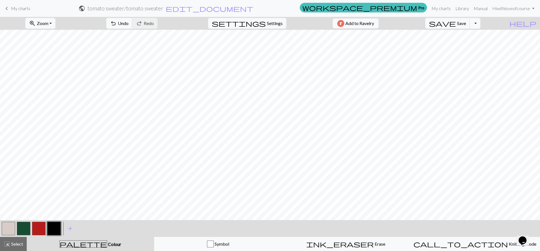
click at [27, 232] on button "button" at bounding box center [23, 228] width 13 height 13
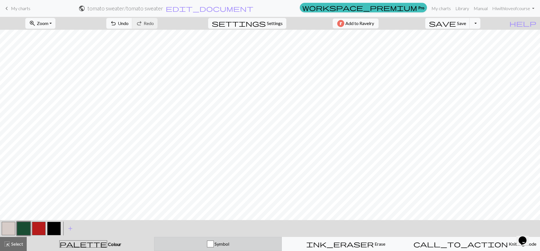
drag, startPoint x: 228, startPoint y: 243, endPoint x: 193, endPoint y: 245, distance: 34.1
click at [227, 243] on span "Symbol" at bounding box center [221, 243] width 15 height 5
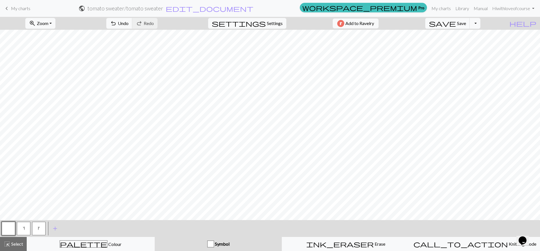
drag, startPoint x: 40, startPoint y: 231, endPoint x: 44, endPoint y: 226, distance: 7.4
click at [40, 231] on button "k" at bounding box center [38, 228] width 13 height 13
click at [15, 231] on div at bounding box center [8, 228] width 15 height 15
drag, startPoint x: 5, startPoint y: 229, endPoint x: 8, endPoint y: 224, distance: 5.8
click at [5, 228] on button "button" at bounding box center [8, 228] width 13 height 13
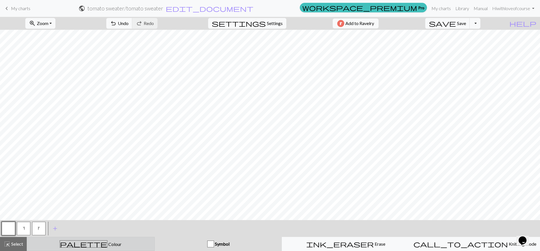
click at [107, 245] on div "palette Colour Colour" at bounding box center [90, 243] width 121 height 7
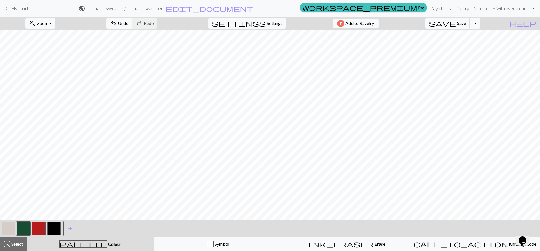
click at [26, 231] on button "button" at bounding box center [23, 228] width 13 height 13
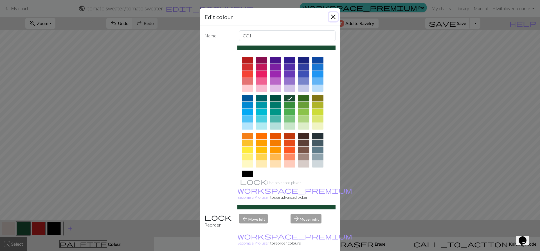
click at [333, 17] on button "Close" at bounding box center [333, 16] width 9 height 9
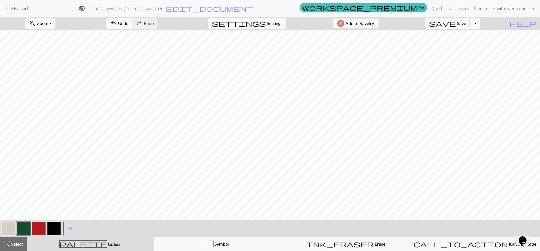
click at [37, 231] on button "button" at bounding box center [38, 228] width 13 height 13
click at [24, 223] on button "button" at bounding box center [23, 228] width 13 height 13
click at [5, 227] on button "button" at bounding box center [8, 228] width 13 height 13
click at [25, 223] on button "button" at bounding box center [23, 228] width 13 height 13
click at [129, 25] on span "Undo" at bounding box center [123, 23] width 11 height 5
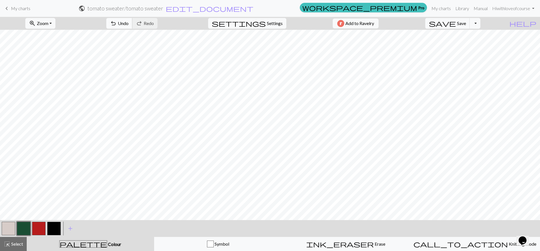
drag, startPoint x: 156, startPoint y: 25, endPoint x: 146, endPoint y: 29, distance: 10.3
click at [132, 25] on button "undo Undo Undo" at bounding box center [119, 23] width 26 height 11
drag, startPoint x: 147, startPoint y: 23, endPoint x: 145, endPoint y: 26, distance: 3.2
click at [129, 26] on span "Undo" at bounding box center [123, 23] width 11 height 5
drag, startPoint x: 4, startPoint y: 233, endPoint x: 9, endPoint y: 227, distance: 7.4
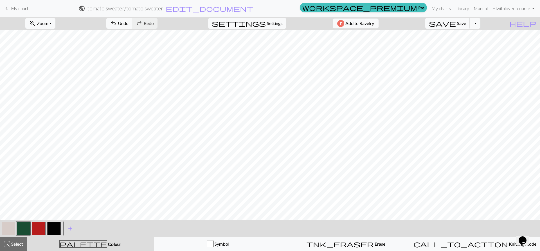
click at [7, 229] on button "button" at bounding box center [8, 228] width 13 height 13
click at [24, 230] on button "button" at bounding box center [23, 228] width 13 height 13
click at [132, 28] on button "undo Undo Undo" at bounding box center [119, 23] width 26 height 11
click at [129, 21] on span "Undo" at bounding box center [123, 23] width 11 height 5
drag, startPoint x: 11, startPoint y: 233, endPoint x: 17, endPoint y: 221, distance: 13.2
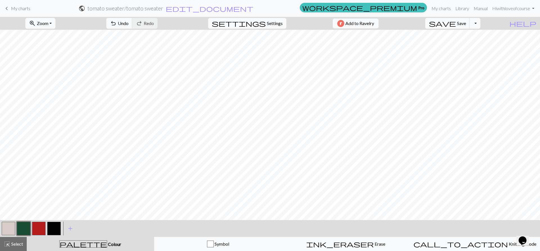
click at [11, 232] on button "button" at bounding box center [8, 228] width 13 height 13
click at [24, 230] on button "button" at bounding box center [23, 228] width 13 height 13
click at [12, 227] on button "button" at bounding box center [8, 228] width 13 height 13
click at [44, 227] on button "button" at bounding box center [38, 228] width 13 height 13
click at [132, 26] on button "undo Undo Undo" at bounding box center [119, 23] width 26 height 11
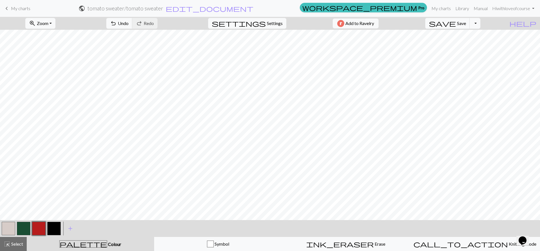
click at [10, 231] on button "button" at bounding box center [8, 228] width 13 height 13
click at [39, 225] on button "button" at bounding box center [38, 228] width 13 height 13
click at [11, 226] on button "button" at bounding box center [8, 228] width 13 height 13
click at [39, 228] on button "button" at bounding box center [38, 228] width 13 height 13
drag, startPoint x: 13, startPoint y: 225, endPoint x: 15, endPoint y: 221, distance: 4.4
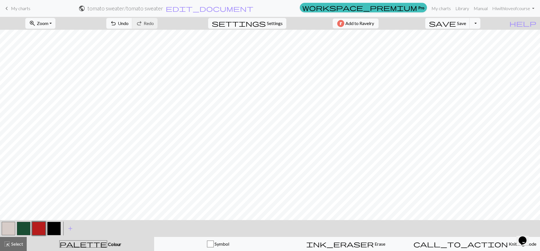
click at [13, 224] on button "button" at bounding box center [8, 228] width 13 height 13
click at [44, 226] on button "button" at bounding box center [38, 228] width 13 height 13
click at [6, 231] on button "button" at bounding box center [8, 228] width 13 height 13
drag, startPoint x: 38, startPoint y: 231, endPoint x: 41, endPoint y: 221, distance: 10.2
click at [40, 226] on button "button" at bounding box center [38, 228] width 13 height 13
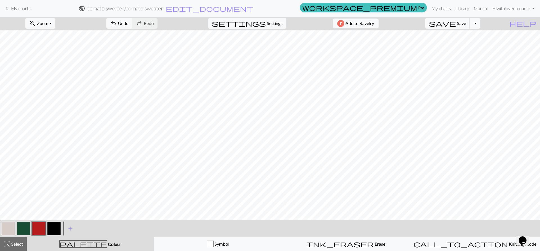
drag, startPoint x: 13, startPoint y: 233, endPoint x: 15, endPoint y: 220, distance: 13.0
click at [14, 233] on button "button" at bounding box center [8, 228] width 13 height 13
click at [21, 226] on button "button" at bounding box center [23, 228] width 13 height 13
click at [129, 22] on span "Undo" at bounding box center [123, 23] width 11 height 5
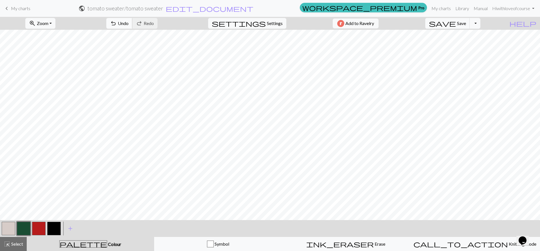
click at [117, 22] on span "undo" at bounding box center [113, 23] width 7 height 8
click at [8, 224] on button "button" at bounding box center [8, 228] width 13 height 13
click at [21, 227] on button "button" at bounding box center [23, 228] width 13 height 13
drag, startPoint x: 139, startPoint y: 21, endPoint x: 190, endPoint y: 27, distance: 51.3
click at [117, 21] on span "undo" at bounding box center [113, 23] width 7 height 8
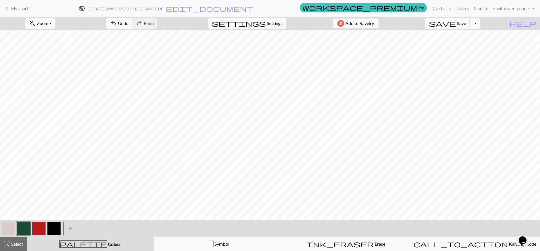
click at [37, 227] on button "button" at bounding box center [38, 228] width 13 height 13
click at [132, 19] on button "undo Undo Undo" at bounding box center [119, 23] width 26 height 11
drag, startPoint x: 147, startPoint y: 21, endPoint x: 137, endPoint y: 26, distance: 10.8
click at [129, 22] on span "Undo" at bounding box center [123, 23] width 11 height 5
click at [5, 229] on button "button" at bounding box center [8, 228] width 13 height 13
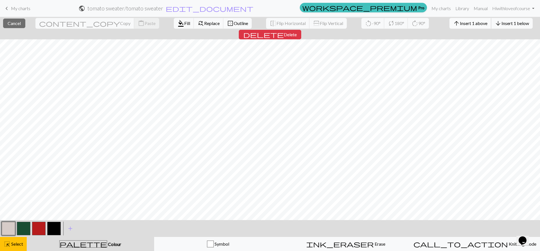
click at [460, 25] on span "Insert 1 above" at bounding box center [474, 23] width 28 height 5
click at [449, 20] on button "arrow_upward Insert 1 above" at bounding box center [470, 23] width 42 height 11
click at [460, 22] on span "Insert 1 above" at bounding box center [474, 23] width 28 height 5
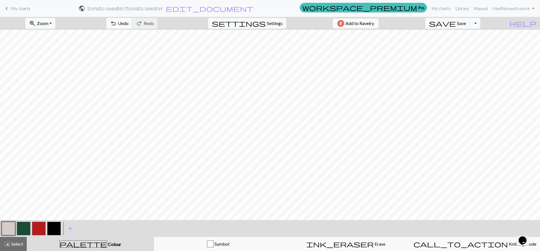
click at [46, 226] on div at bounding box center [38, 228] width 15 height 15
click at [40, 228] on button "button" at bounding box center [38, 228] width 13 height 13
click at [8, 229] on button "button" at bounding box center [8, 228] width 13 height 13
click at [39, 230] on button "button" at bounding box center [38, 228] width 13 height 13
drag, startPoint x: 148, startPoint y: 20, endPoint x: 141, endPoint y: 28, distance: 10.4
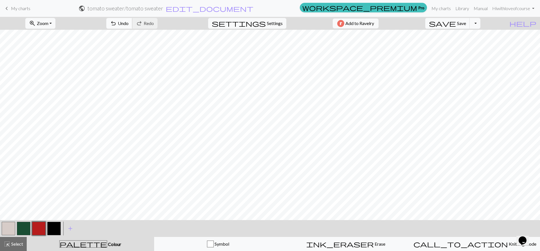
click at [132, 20] on button "undo Undo Undo" at bounding box center [119, 23] width 26 height 11
drag, startPoint x: 139, startPoint y: 21, endPoint x: 147, endPoint y: 23, distance: 7.7
click at [117, 21] on span "undo" at bounding box center [113, 23] width 7 height 8
click at [17, 229] on button "button" at bounding box center [23, 228] width 13 height 13
click at [10, 231] on button "button" at bounding box center [8, 228] width 13 height 13
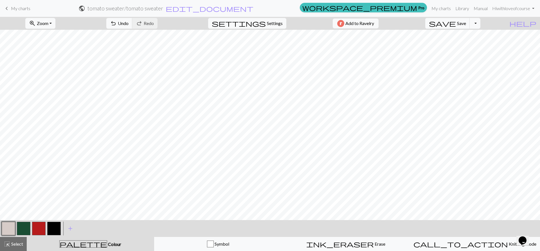
drag, startPoint x: 35, startPoint y: 224, endPoint x: 35, endPoint y: 216, distance: 8.5
click at [34, 224] on button "button" at bounding box center [38, 228] width 13 height 13
drag, startPoint x: 146, startPoint y: 22, endPoint x: 147, endPoint y: 25, distance: 3.4
click at [129, 22] on span "Undo" at bounding box center [123, 23] width 11 height 5
click at [6, 228] on button "button" at bounding box center [8, 228] width 13 height 13
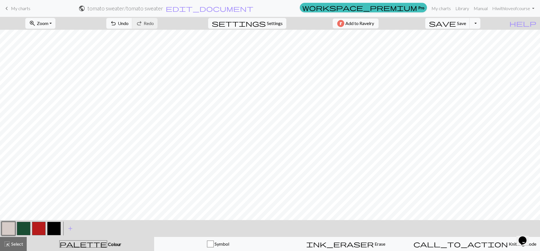
click at [38, 228] on button "button" at bounding box center [38, 228] width 13 height 13
click at [8, 227] on button "button" at bounding box center [8, 228] width 13 height 13
click at [39, 226] on button "button" at bounding box center [38, 228] width 13 height 13
click at [80, 243] on div "palette Colour Colour" at bounding box center [90, 243] width 121 height 7
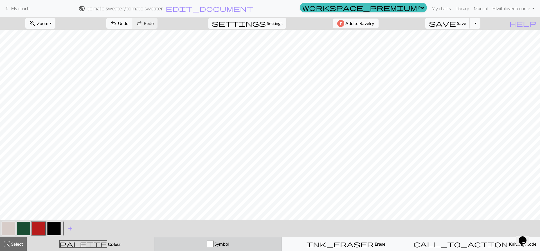
click at [224, 240] on button "Symbol" at bounding box center [218, 244] width 128 height 14
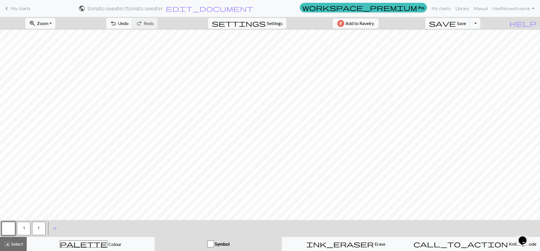
click at [28, 230] on button "s" at bounding box center [23, 228] width 13 height 13
click at [41, 225] on button "k" at bounding box center [38, 228] width 13 height 13
click at [12, 12] on link "keyboard_arrow_left My charts" at bounding box center [16, 9] width 27 height 10
click at [480, 23] on button "Toggle Dropdown" at bounding box center [475, 23] width 11 height 11
click at [469, 45] on button "save_alt Download" at bounding box center [433, 44] width 93 height 9
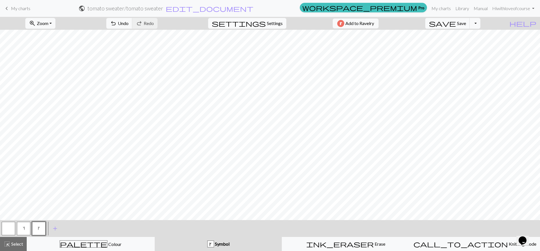
click at [268, 24] on span "Settings" at bounding box center [275, 23] width 16 height 7
select select "aran"
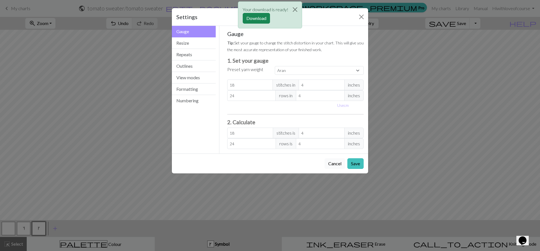
click at [338, 167] on button "Cancel" at bounding box center [335, 163] width 21 height 11
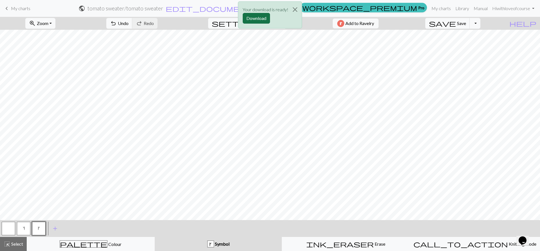
click at [251, 18] on button "Download" at bounding box center [256, 18] width 27 height 11
drag, startPoint x: 6, startPoint y: 9, endPoint x: 296, endPoint y: 15, distance: 290.3
click at [6, 9] on span "keyboard_arrow_left" at bounding box center [6, 8] width 7 height 8
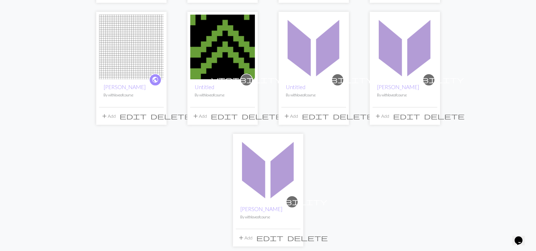
scroll to position [169, 0]
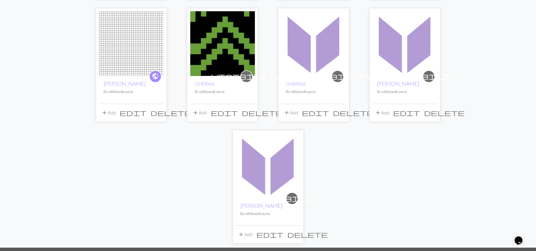
click at [269, 179] on img at bounding box center [268, 165] width 65 height 65
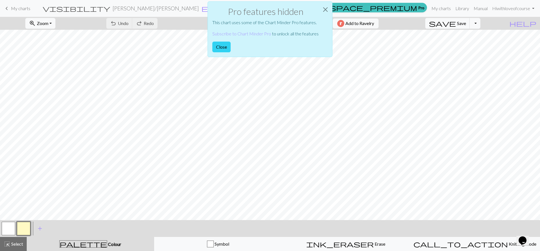
click at [219, 46] on button "Close" at bounding box center [221, 47] width 18 height 11
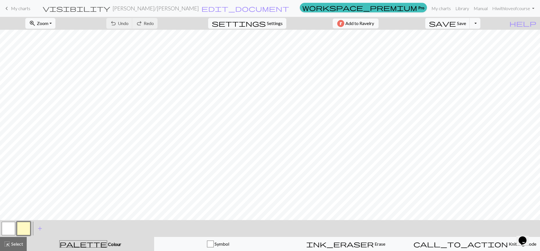
click at [10, 12] on link "keyboard_arrow_left My charts" at bounding box center [16, 9] width 27 height 10
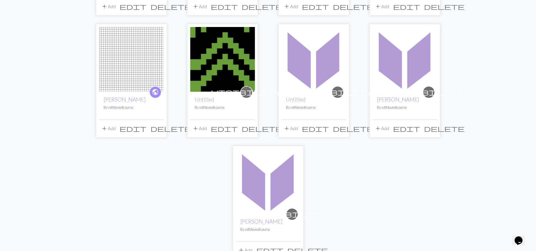
scroll to position [225, 0]
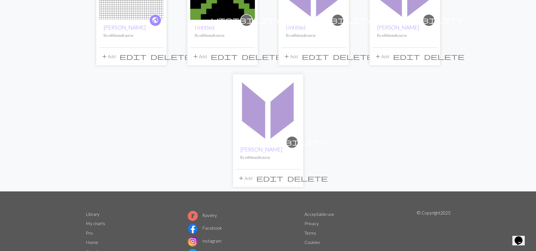
click at [295, 176] on span "delete" at bounding box center [307, 178] width 40 height 8
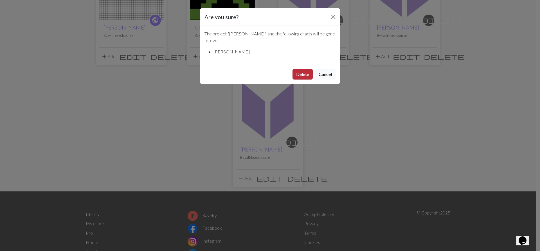
click at [302, 69] on button "Delete" at bounding box center [302, 74] width 20 height 11
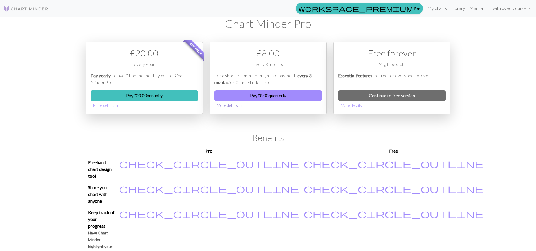
click at [236, 108] on button "More details chevron_right" at bounding box center [267, 105] width 107 height 9
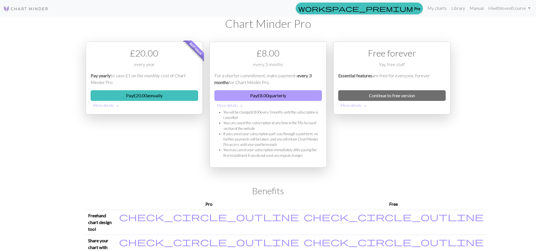
click at [285, 94] on button "Pay £ 8.00 quarterly" at bounding box center [267, 95] width 107 height 11
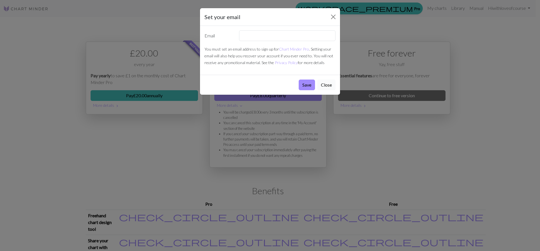
click at [330, 85] on button "Close" at bounding box center [326, 85] width 18 height 11
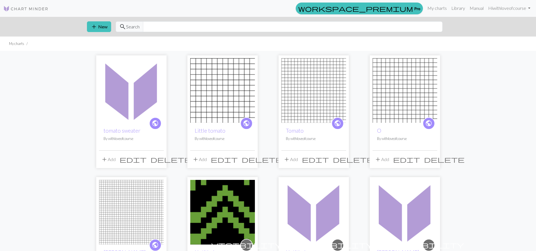
scroll to position [131, 0]
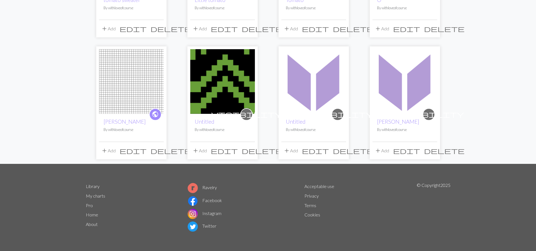
click at [433, 148] on span "delete" at bounding box center [444, 151] width 40 height 8
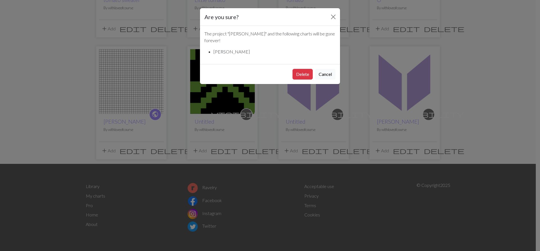
click at [301, 64] on div "Delete Cancel" at bounding box center [270, 74] width 140 height 20
click at [303, 69] on button "Delete" at bounding box center [302, 74] width 20 height 11
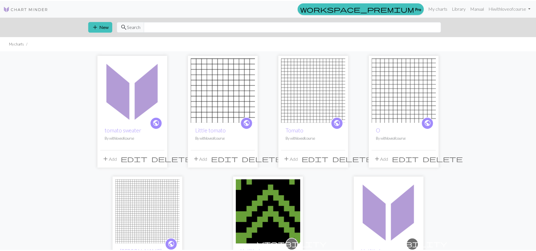
scroll to position [131, 0]
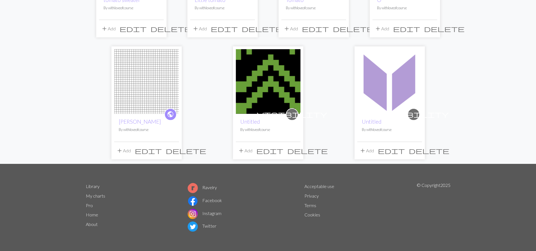
click at [294, 153] on span "delete" at bounding box center [307, 151] width 40 height 8
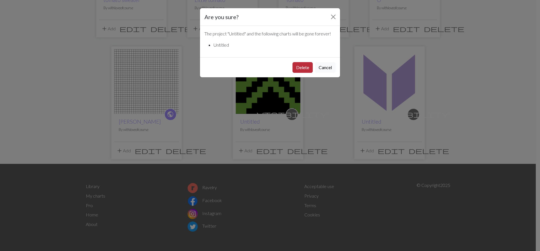
click at [304, 70] on button "Delete" at bounding box center [302, 67] width 20 height 11
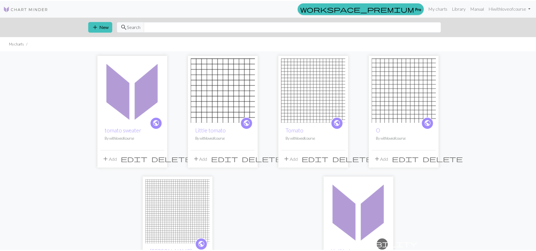
scroll to position [131, 0]
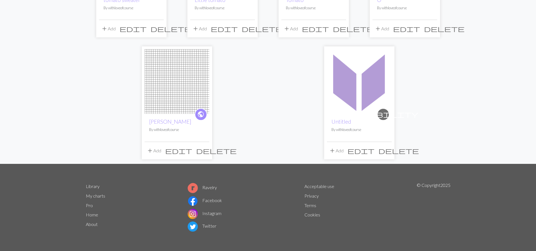
click at [208, 152] on button "delete" at bounding box center [216, 150] width 44 height 11
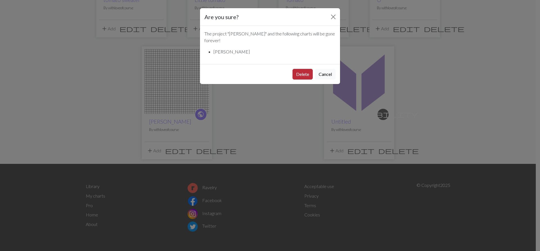
click at [304, 71] on button "Delete" at bounding box center [302, 74] width 20 height 11
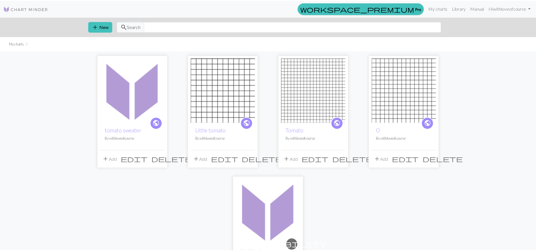
scroll to position [131, 0]
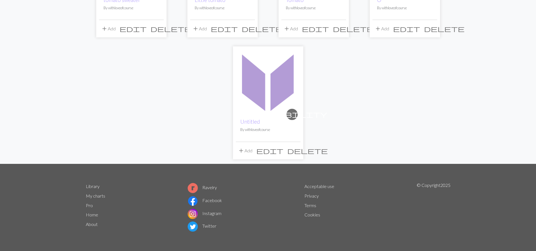
click at [295, 148] on span "delete" at bounding box center [307, 151] width 40 height 8
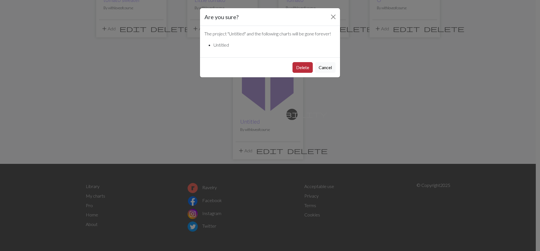
click at [296, 66] on button "Delete" at bounding box center [302, 67] width 20 height 11
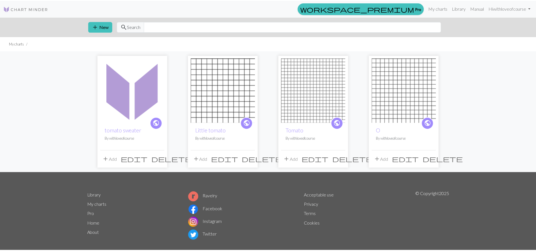
scroll to position [9, 0]
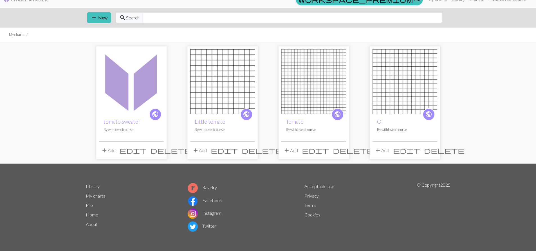
click at [430, 150] on span "delete" at bounding box center [444, 151] width 40 height 8
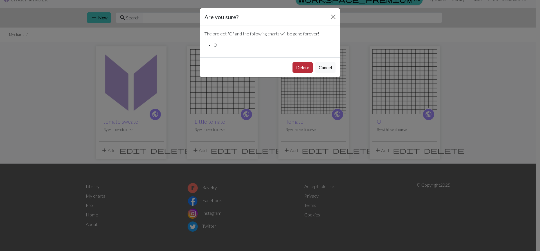
click at [302, 66] on button "Delete" at bounding box center [302, 67] width 20 height 11
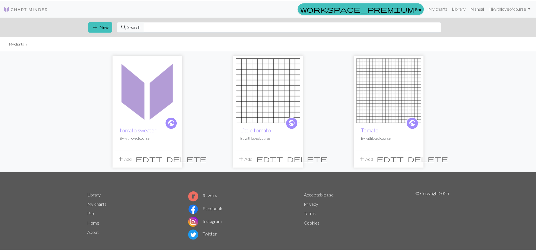
scroll to position [9, 0]
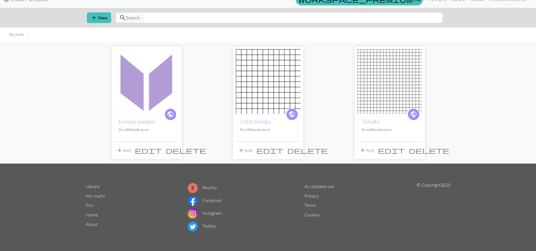
click at [292, 151] on span "delete" at bounding box center [307, 151] width 40 height 8
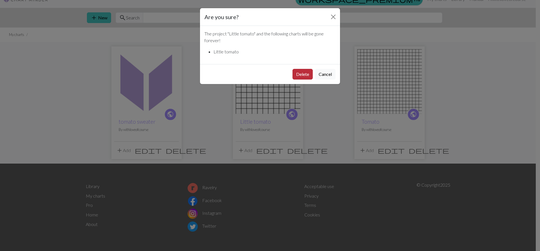
click at [301, 71] on button "Delete" at bounding box center [302, 74] width 20 height 11
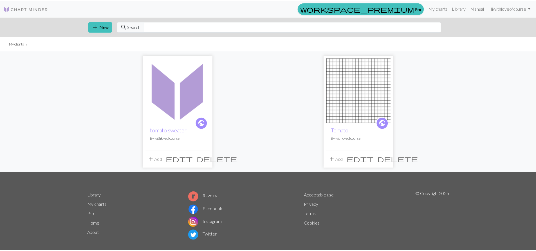
scroll to position [9, 0]
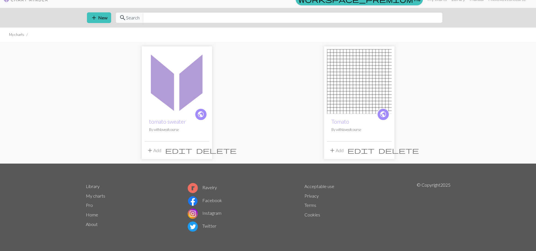
click at [206, 152] on span "delete" at bounding box center [216, 151] width 40 height 8
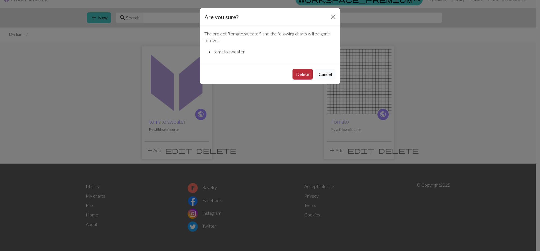
click at [308, 72] on button "Delete" at bounding box center [302, 74] width 20 height 11
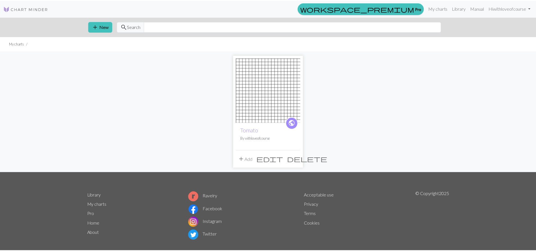
scroll to position [9, 0]
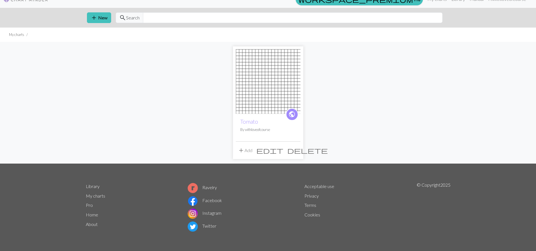
click at [294, 149] on span "delete" at bounding box center [307, 151] width 40 height 8
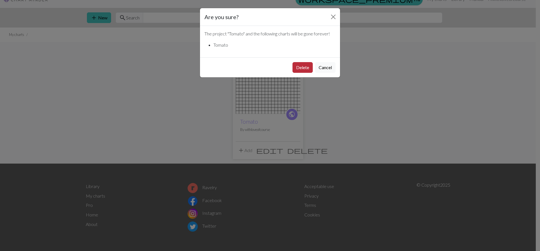
click at [300, 69] on button "Delete" at bounding box center [302, 67] width 20 height 11
